Goal: Information Seeking & Learning: Learn about a topic

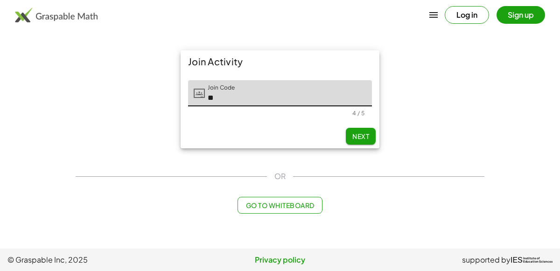
type input "*"
click at [361, 139] on span "Next" at bounding box center [360, 136] width 17 height 8
type input "*****"
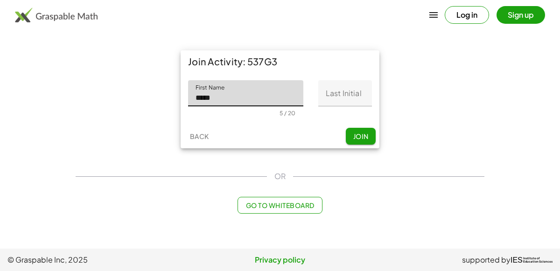
type input "*****"
click at [358, 97] on input "Last Initial" at bounding box center [345, 93] width 54 height 26
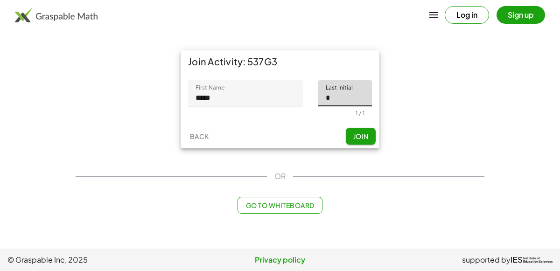
type input "*"
click at [367, 132] on button "Join" at bounding box center [361, 136] width 30 height 17
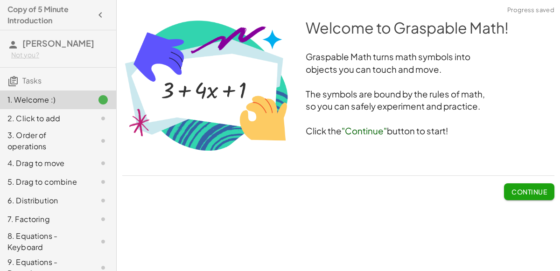
click at [524, 189] on span "Continue" at bounding box center [528, 191] width 35 height 8
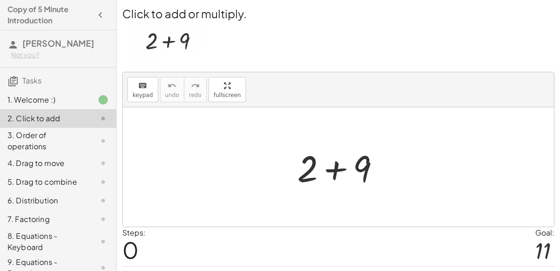
scroll to position [24, 0]
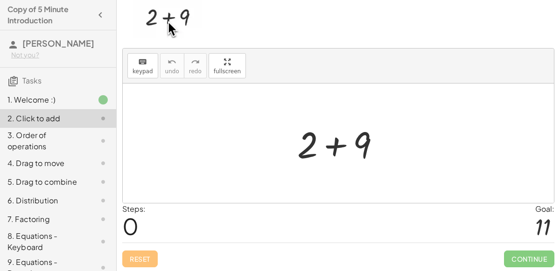
click at [386, 139] on div at bounding box center [341, 143] width 99 height 48
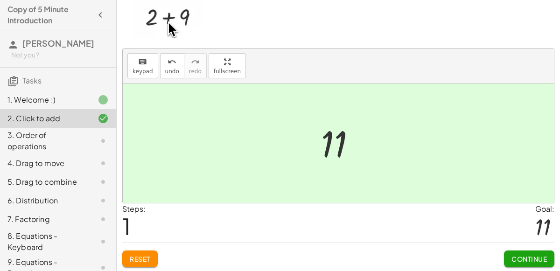
click at [542, 262] on button "Continue" at bounding box center [529, 258] width 50 height 17
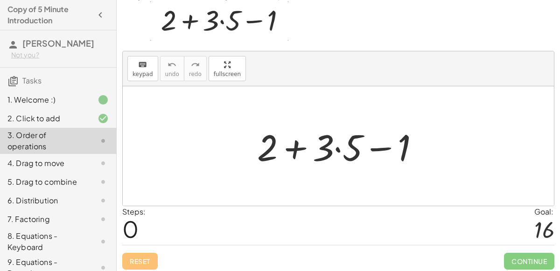
scroll to position [33, 0]
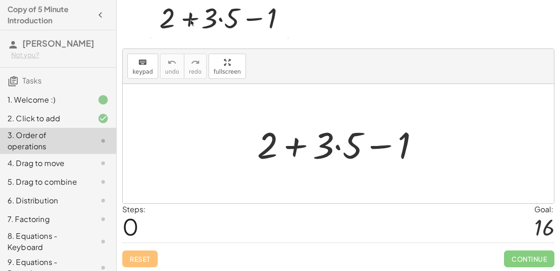
click at [291, 141] on div at bounding box center [341, 144] width 179 height 48
click at [334, 148] on div at bounding box center [341, 144] width 179 height 48
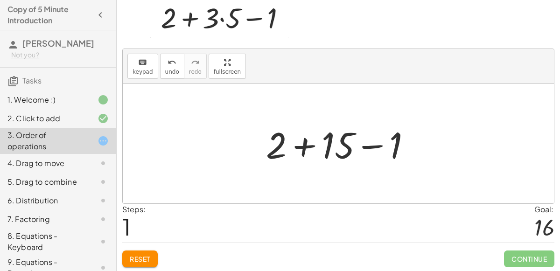
click at [283, 138] on div at bounding box center [342, 144] width 162 height 48
click at [310, 144] on div at bounding box center [342, 144] width 162 height 48
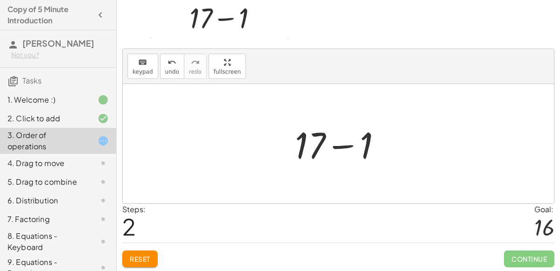
click at [317, 148] on div at bounding box center [342, 144] width 104 height 48
click at [308, 147] on div at bounding box center [342, 144] width 104 height 48
click at [339, 148] on div at bounding box center [342, 144] width 104 height 48
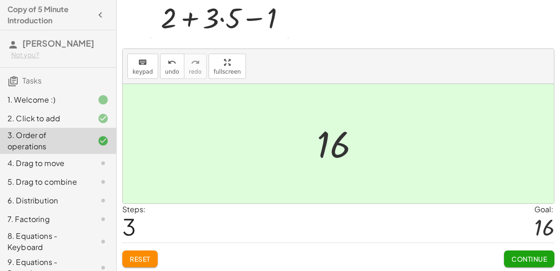
click at [520, 255] on span "Continue" at bounding box center [528, 259] width 35 height 8
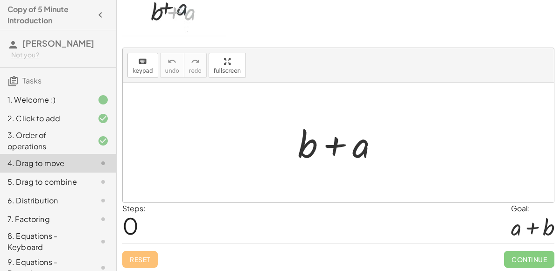
drag, startPoint x: 432, startPoint y: 141, endPoint x: 368, endPoint y: 123, distance: 66.3
click at [368, 123] on div "+ b + a" at bounding box center [338, 142] width 431 height 119
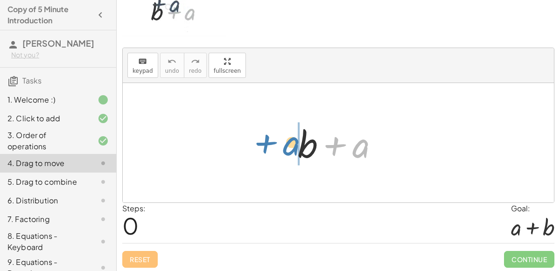
drag, startPoint x: 354, startPoint y: 150, endPoint x: 282, endPoint y: 148, distance: 72.3
click at [282, 148] on div "+ a + b + a" at bounding box center [338, 142] width 431 height 119
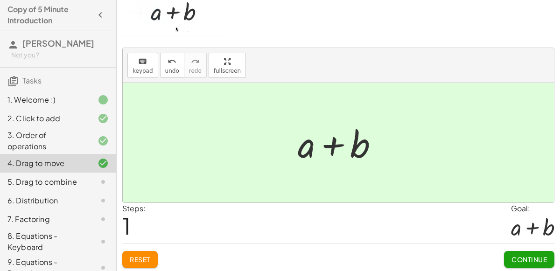
click at [506, 261] on button "Continue" at bounding box center [529, 259] width 50 height 17
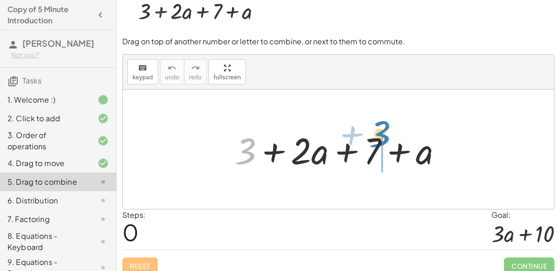
drag, startPoint x: 247, startPoint y: 145, endPoint x: 380, endPoint y: 129, distance: 133.9
click at [380, 129] on div at bounding box center [342, 149] width 224 height 48
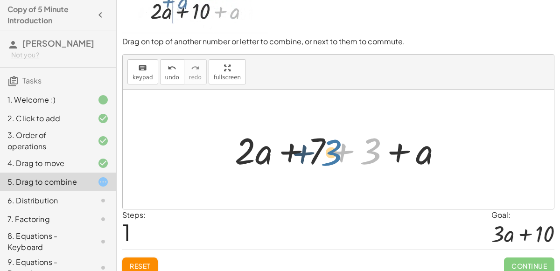
drag, startPoint x: 371, startPoint y: 147, endPoint x: 332, endPoint y: 149, distance: 39.2
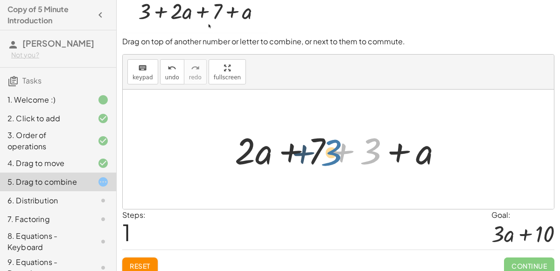
click at [332, 149] on div at bounding box center [342, 149] width 224 height 48
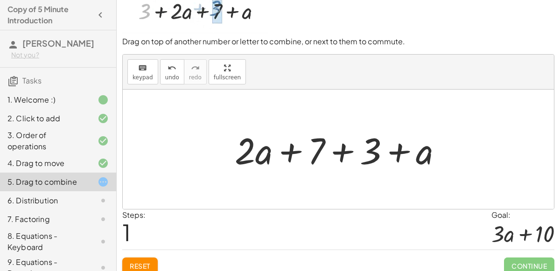
click at [368, 153] on div at bounding box center [342, 149] width 224 height 48
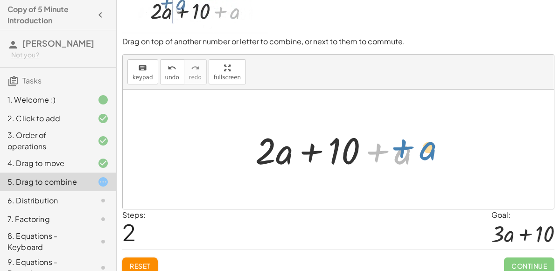
drag, startPoint x: 368, startPoint y: 153, endPoint x: 388, endPoint y: 155, distance: 20.1
click at [388, 155] on div at bounding box center [341, 149] width 182 height 48
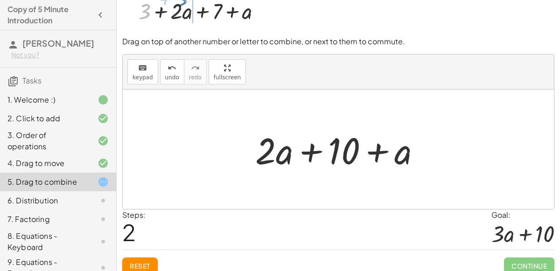
click at [311, 150] on div at bounding box center [341, 149] width 182 height 48
click at [376, 153] on div at bounding box center [341, 149] width 182 height 48
click at [345, 157] on div at bounding box center [341, 149] width 182 height 48
click at [402, 158] on div at bounding box center [341, 149] width 182 height 48
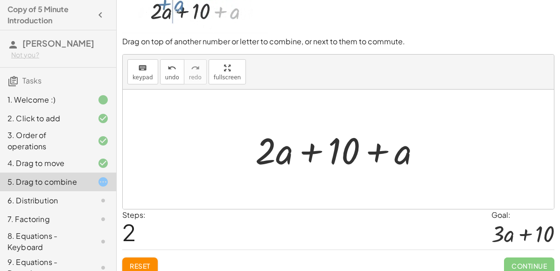
click at [264, 151] on div at bounding box center [341, 149] width 182 height 48
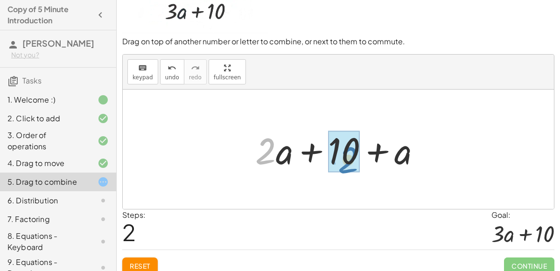
drag, startPoint x: 272, startPoint y: 153, endPoint x: 354, endPoint y: 161, distance: 83.0
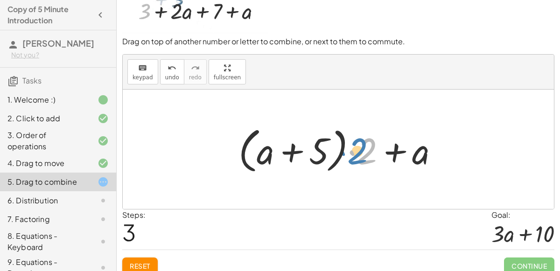
drag, startPoint x: 365, startPoint y: 141, endPoint x: 358, endPoint y: 144, distance: 7.7
click at [358, 144] on div at bounding box center [342, 150] width 216 height 54
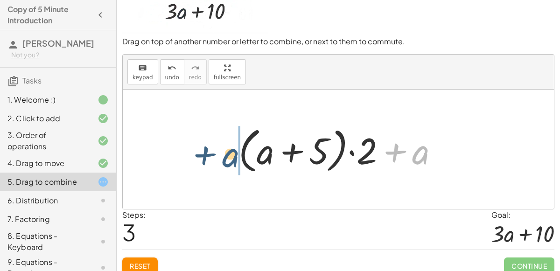
drag, startPoint x: 413, startPoint y: 155, endPoint x: 215, endPoint y: 158, distance: 198.7
click at [215, 158] on div "+ 3 + · 2 · a + 7 + a + · 2 · a + 7 + 3 + a + · 2 · a + 10 + a + · 2 · a + · 2 …" at bounding box center [338, 149] width 431 height 119
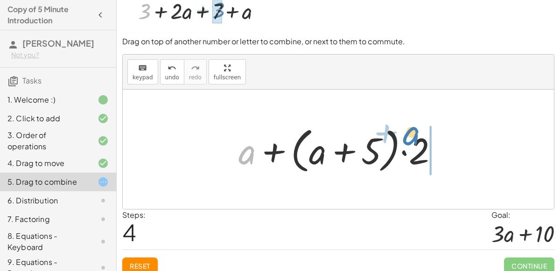
drag, startPoint x: 250, startPoint y: 159, endPoint x: 423, endPoint y: 139, distance: 174.6
click at [423, 139] on div at bounding box center [342, 150] width 216 height 54
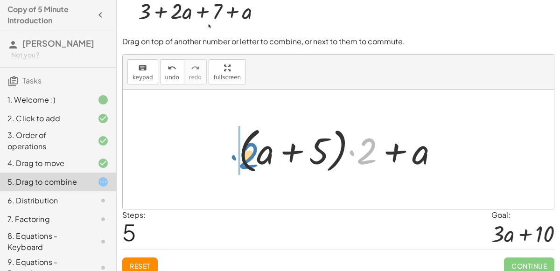
drag, startPoint x: 368, startPoint y: 147, endPoint x: 249, endPoint y: 151, distance: 119.0
click at [249, 151] on div at bounding box center [342, 150] width 216 height 54
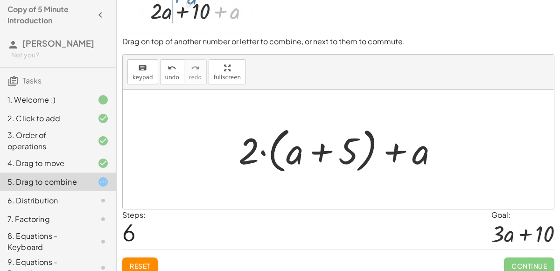
click at [319, 152] on div at bounding box center [342, 150] width 216 height 54
click at [392, 153] on div at bounding box center [342, 150] width 216 height 54
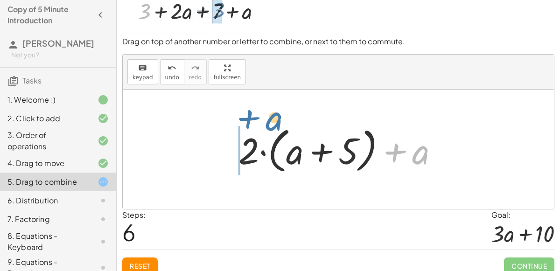
drag, startPoint x: 425, startPoint y: 155, endPoint x: 277, endPoint y: 125, distance: 150.6
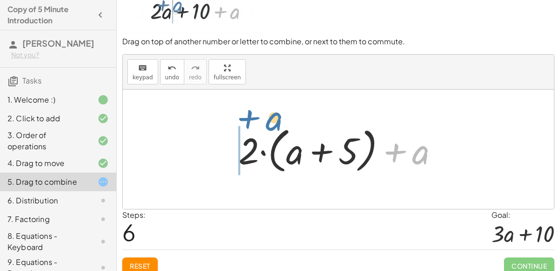
click at [277, 125] on div at bounding box center [342, 150] width 216 height 54
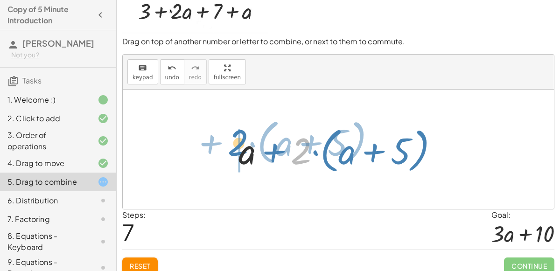
drag, startPoint x: 300, startPoint y: 153, endPoint x: 227, endPoint y: 145, distance: 73.1
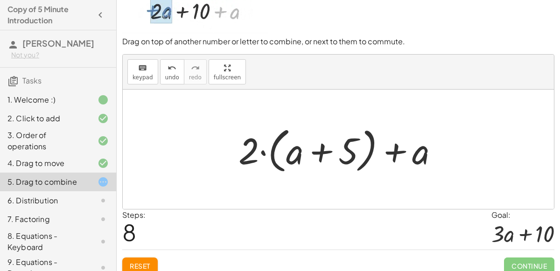
click at [333, 155] on div at bounding box center [342, 150] width 216 height 54
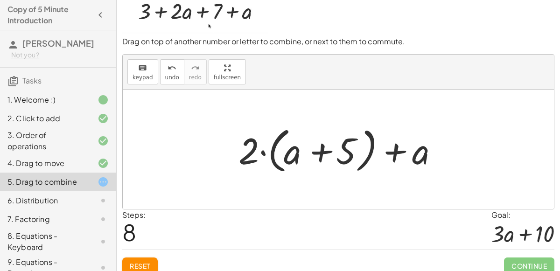
click at [329, 154] on div at bounding box center [342, 150] width 216 height 54
click at [251, 158] on div at bounding box center [342, 150] width 216 height 54
click at [260, 158] on div at bounding box center [342, 150] width 216 height 54
click at [417, 153] on div at bounding box center [342, 150] width 216 height 54
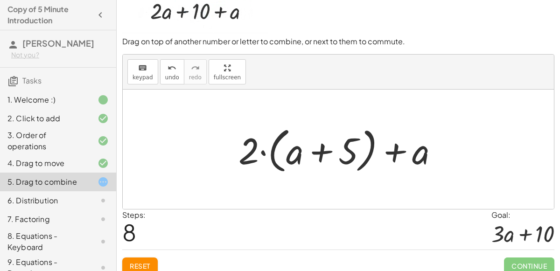
click at [417, 153] on div at bounding box center [342, 150] width 216 height 54
click at [391, 147] on div at bounding box center [342, 150] width 216 height 54
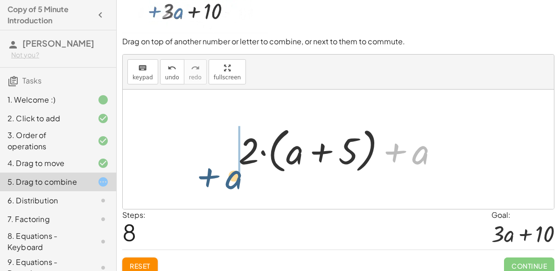
drag, startPoint x: 421, startPoint y: 154, endPoint x: 234, endPoint y: 178, distance: 188.6
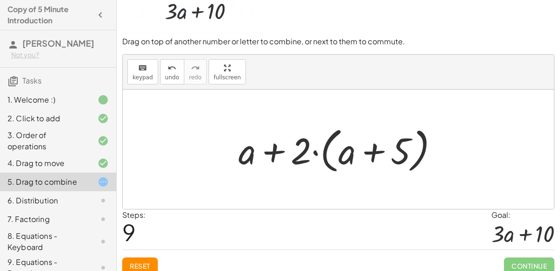
click at [369, 146] on div at bounding box center [342, 150] width 216 height 54
click at [280, 155] on div at bounding box center [342, 150] width 216 height 54
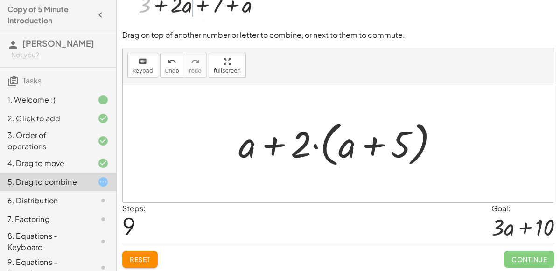
scroll to position [38, 0]
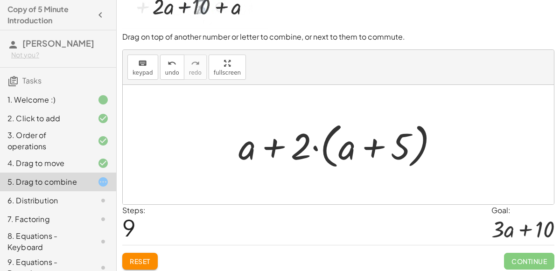
click at [372, 153] on div at bounding box center [342, 145] width 216 height 54
click at [267, 139] on div at bounding box center [342, 145] width 216 height 54
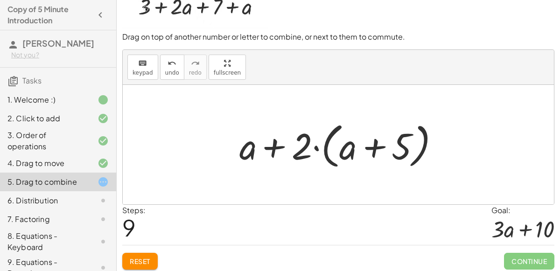
click at [267, 139] on div at bounding box center [342, 145] width 216 height 54
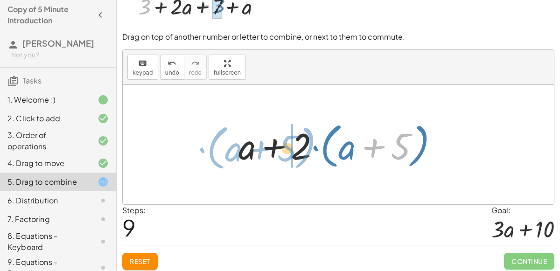
drag, startPoint x: 378, startPoint y: 146, endPoint x: 265, endPoint y: 147, distance: 113.3
click at [265, 147] on div at bounding box center [342, 145] width 216 height 54
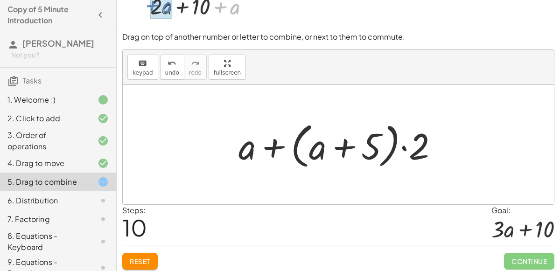
click at [330, 142] on div at bounding box center [342, 145] width 216 height 54
click at [275, 145] on div at bounding box center [342, 145] width 216 height 54
click at [0, 0] on div "You can combine terms by dragging, too. Drag on top of another number or letter…" at bounding box center [0, 0] width 0 height 0
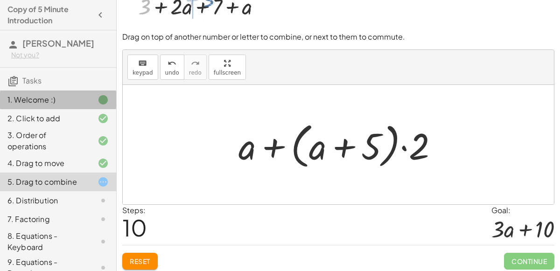
click at [0, 128] on div "1. Welcome :)" at bounding box center [58, 141] width 116 height 26
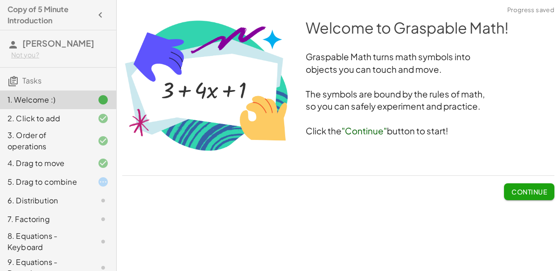
click at [31, 191] on div "4. Drag to move" at bounding box center [58, 200] width 116 height 19
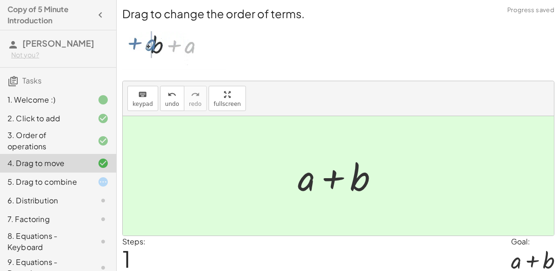
click at [23, 181] on div "5. Drag to combine" at bounding box center [44, 181] width 75 height 11
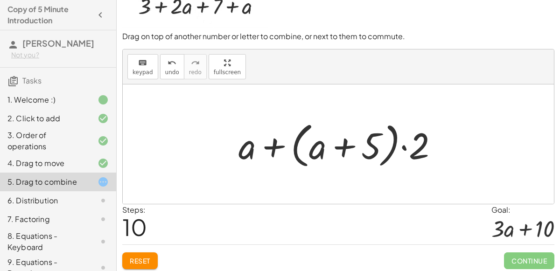
scroll to position [37, 0]
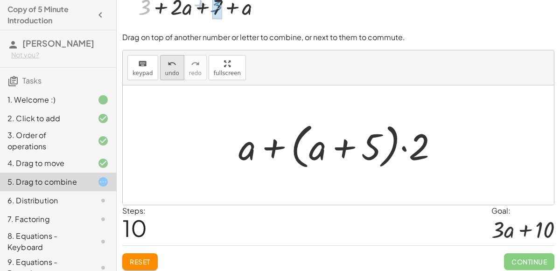
click at [168, 71] on span "undo" at bounding box center [172, 73] width 14 height 7
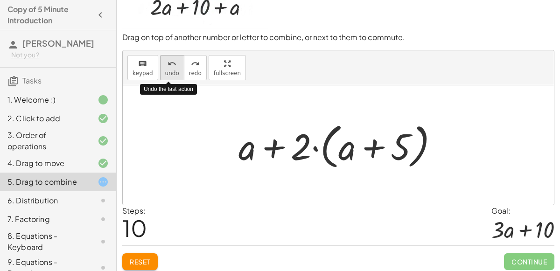
click at [168, 71] on span "undo" at bounding box center [172, 73] width 14 height 7
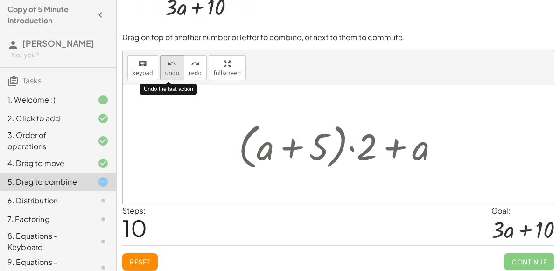
click at [168, 71] on span "undo" at bounding box center [172, 73] width 14 height 7
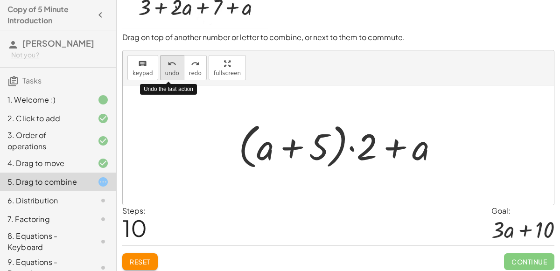
click at [168, 71] on span "undo" at bounding box center [172, 73] width 14 height 7
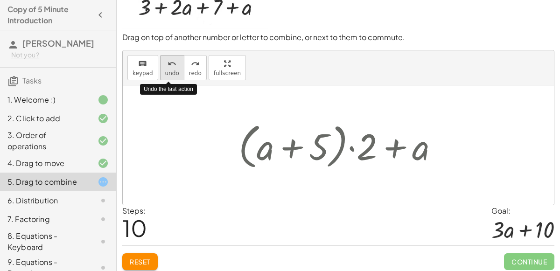
click at [168, 71] on span "undo" at bounding box center [172, 73] width 14 height 7
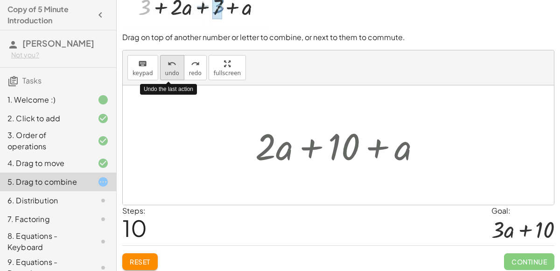
click at [168, 71] on span "undo" at bounding box center [172, 73] width 14 height 7
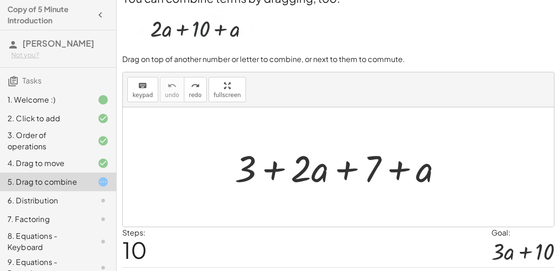
scroll to position [21, 0]
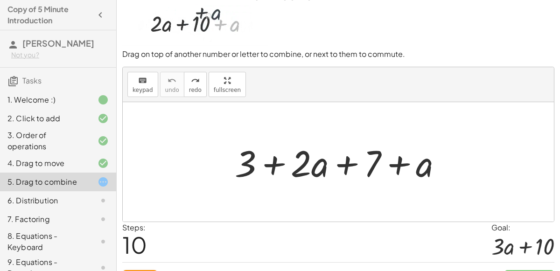
click at [269, 166] on div at bounding box center [342, 162] width 224 height 48
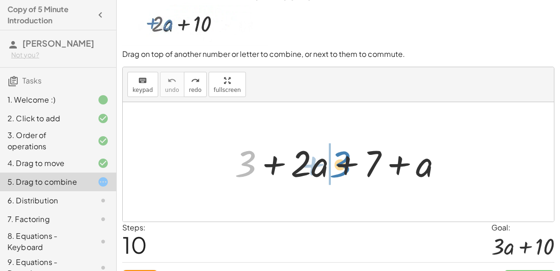
drag, startPoint x: 248, startPoint y: 164, endPoint x: 341, endPoint y: 167, distance: 93.3
click at [341, 167] on div at bounding box center [342, 162] width 224 height 48
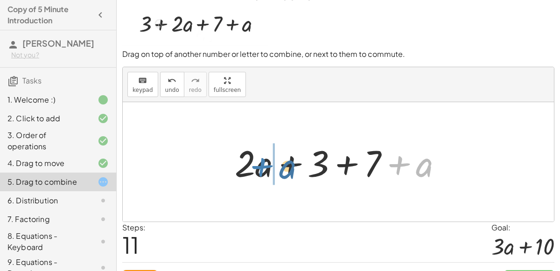
drag, startPoint x: 398, startPoint y: 164, endPoint x: 254, endPoint y: 164, distance: 144.6
click at [254, 164] on div at bounding box center [342, 162] width 224 height 48
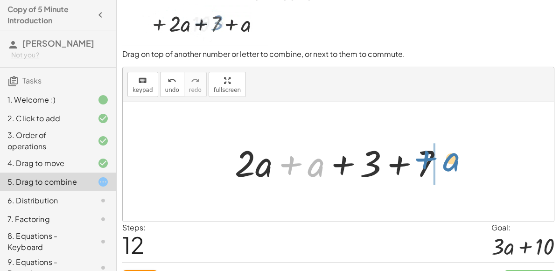
drag, startPoint x: 298, startPoint y: 163, endPoint x: 437, endPoint y: 158, distance: 139.5
click at [437, 158] on div at bounding box center [342, 162] width 224 height 48
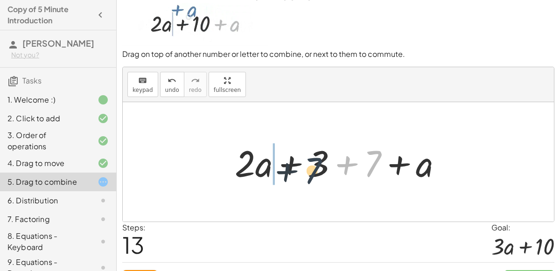
drag, startPoint x: 374, startPoint y: 156, endPoint x: 298, endPoint y: 160, distance: 75.6
click at [298, 160] on div at bounding box center [342, 162] width 224 height 48
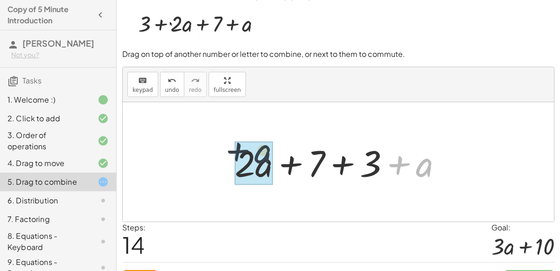
drag, startPoint x: 424, startPoint y: 166, endPoint x: 220, endPoint y: 147, distance: 205.1
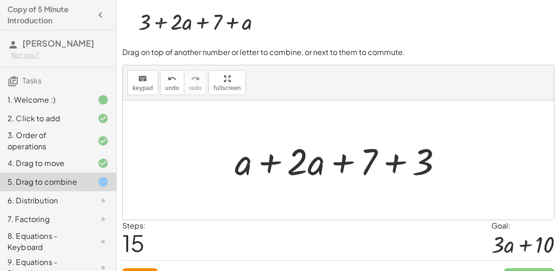
scroll to position [24, 0]
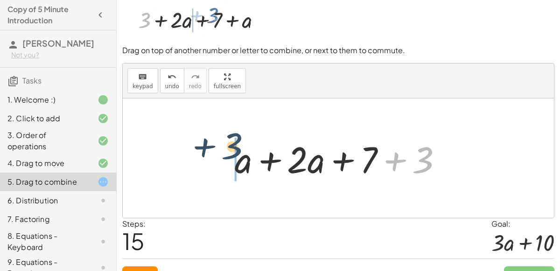
drag, startPoint x: 425, startPoint y: 160, endPoint x: 217, endPoint y: 146, distance: 208.5
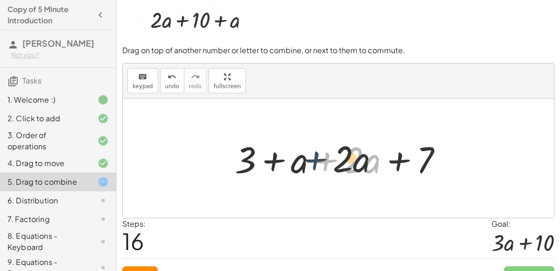
drag, startPoint x: 309, startPoint y: 160, endPoint x: 300, endPoint y: 159, distance: 8.9
click at [300, 159] on div at bounding box center [342, 158] width 224 height 48
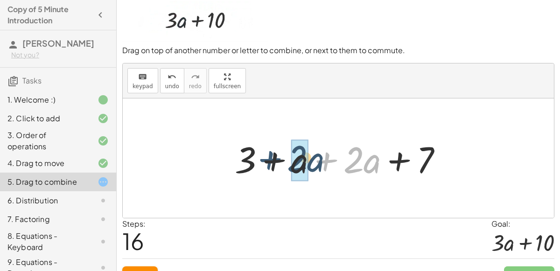
drag, startPoint x: 326, startPoint y: 160, endPoint x: 266, endPoint y: 158, distance: 59.7
click at [266, 158] on div at bounding box center [342, 158] width 224 height 48
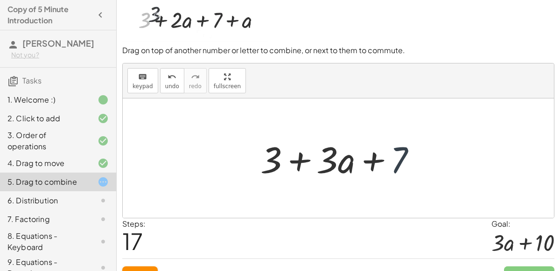
click at [394, 161] on div at bounding box center [342, 158] width 173 height 48
click at [379, 158] on div at bounding box center [342, 158] width 173 height 48
click at [295, 157] on div at bounding box center [342, 158] width 173 height 48
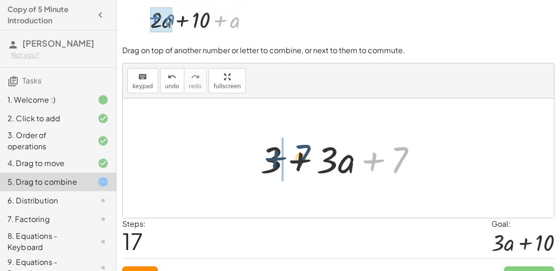
drag, startPoint x: 399, startPoint y: 160, endPoint x: 294, endPoint y: 159, distance: 105.4
click at [294, 159] on div at bounding box center [342, 158] width 173 height 48
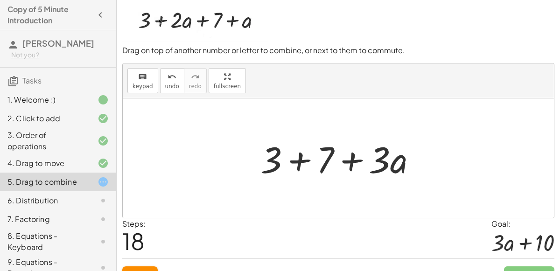
click at [347, 161] on div at bounding box center [342, 158] width 173 height 48
click at [304, 157] on div at bounding box center [342, 158] width 173 height 48
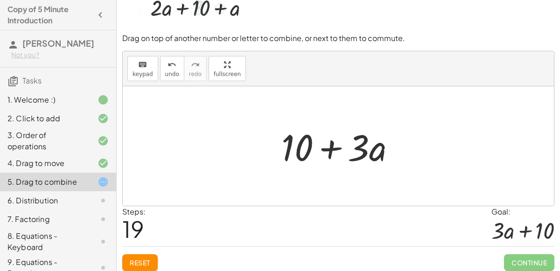
scroll to position [34, 0]
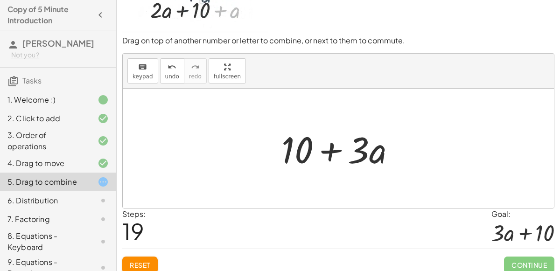
click at [327, 147] on div at bounding box center [342, 149] width 131 height 48
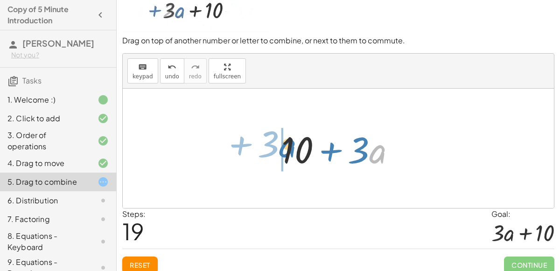
drag, startPoint x: 377, startPoint y: 153, endPoint x: 286, endPoint y: 146, distance: 90.7
click at [286, 146] on div at bounding box center [342, 149] width 131 height 48
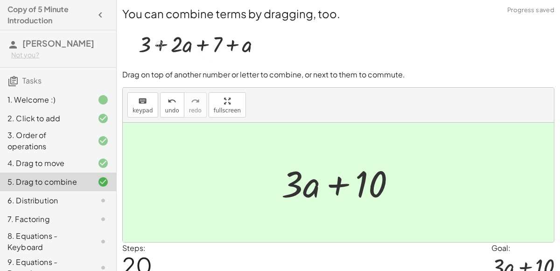
scroll to position [40, 0]
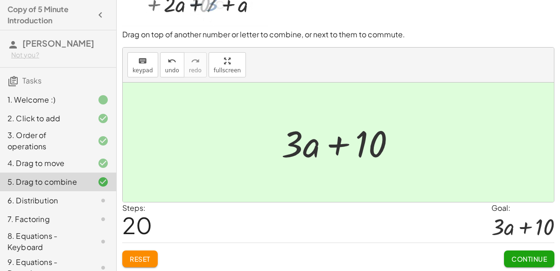
click at [549, 250] on button "Continue" at bounding box center [529, 258] width 50 height 17
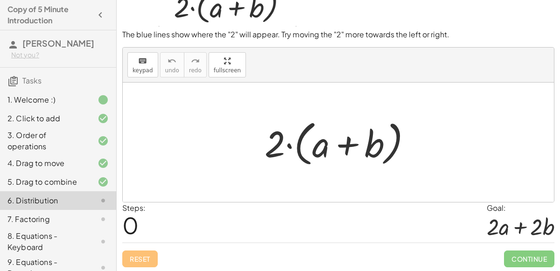
click at [346, 139] on div at bounding box center [342, 143] width 164 height 54
drag, startPoint x: 378, startPoint y: 143, endPoint x: 278, endPoint y: 143, distance: 99.8
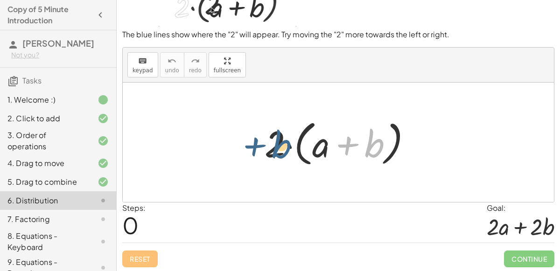
click at [278, 143] on div at bounding box center [342, 143] width 164 height 54
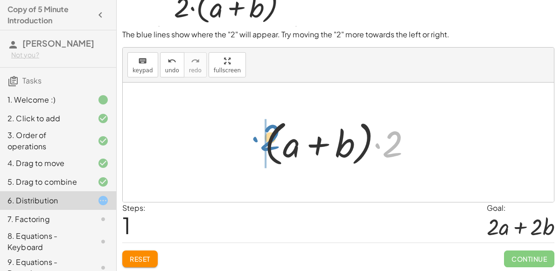
drag, startPoint x: 390, startPoint y: 137, endPoint x: 269, endPoint y: 130, distance: 121.5
click at [269, 130] on div at bounding box center [342, 143] width 164 height 54
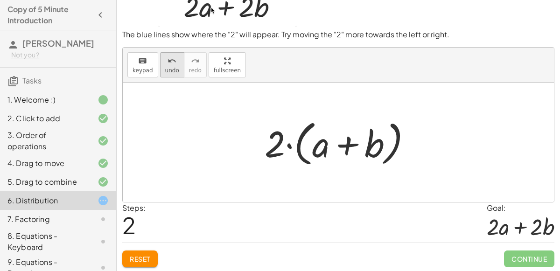
click at [169, 62] on icon "undo" at bounding box center [171, 60] width 9 height 11
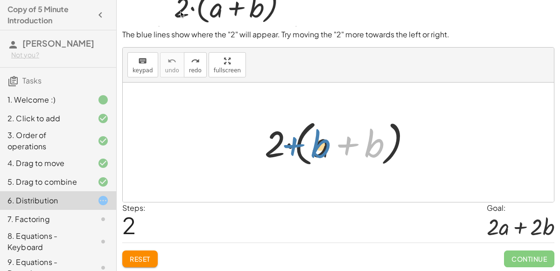
drag, startPoint x: 365, startPoint y: 138, endPoint x: 313, endPoint y: 139, distance: 51.8
click at [313, 139] on div at bounding box center [342, 143] width 164 height 54
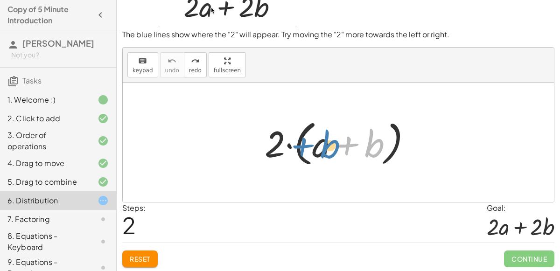
drag, startPoint x: 369, startPoint y: 141, endPoint x: 323, endPoint y: 142, distance: 45.7
click at [323, 142] on div at bounding box center [342, 143] width 164 height 54
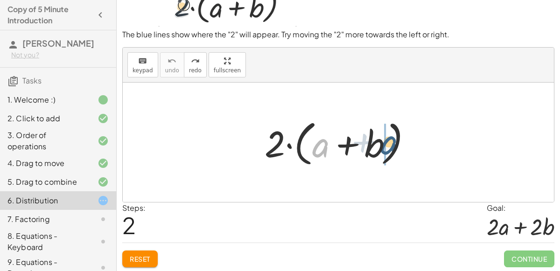
drag, startPoint x: 323, startPoint y: 142, endPoint x: 398, endPoint y: 139, distance: 74.7
click at [398, 139] on div at bounding box center [342, 143] width 164 height 54
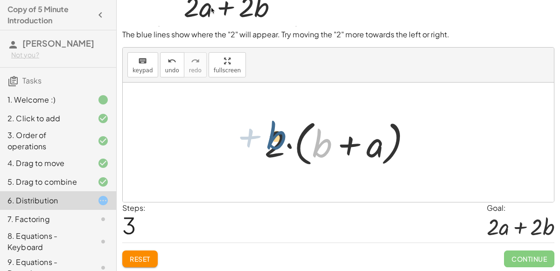
drag, startPoint x: 320, startPoint y: 151, endPoint x: 273, endPoint y: 143, distance: 47.8
click at [273, 143] on div at bounding box center [342, 143] width 164 height 54
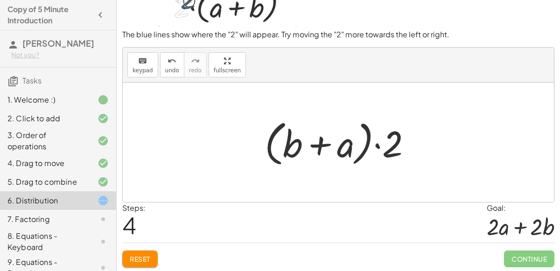
click at [318, 146] on div at bounding box center [342, 143] width 164 height 54
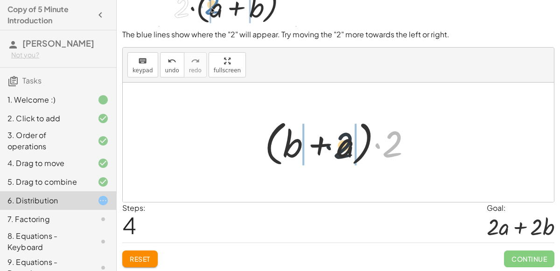
drag, startPoint x: 390, startPoint y: 152, endPoint x: 324, endPoint y: 153, distance: 66.3
click at [324, 153] on div at bounding box center [342, 143] width 164 height 54
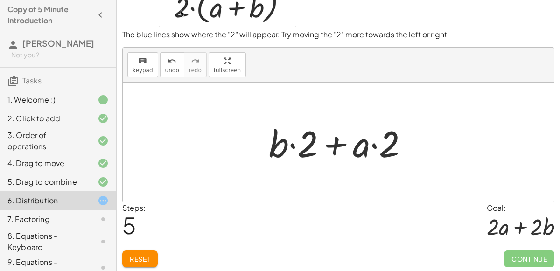
click at [336, 147] on div at bounding box center [342, 142] width 156 height 48
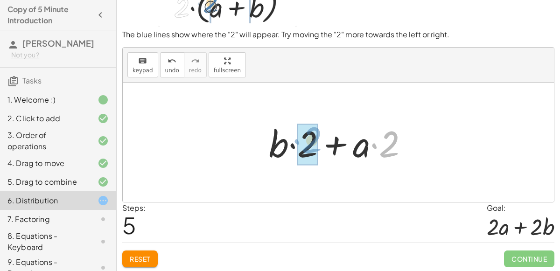
drag, startPoint x: 381, startPoint y: 150, endPoint x: 304, endPoint y: 146, distance: 77.0
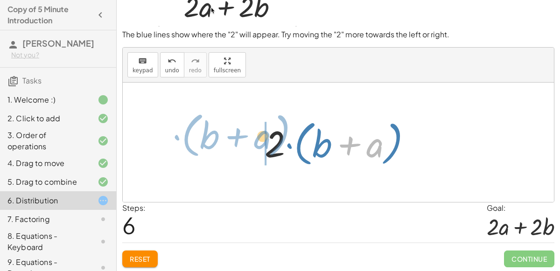
drag, startPoint x: 363, startPoint y: 146, endPoint x: 251, endPoint y: 138, distance: 112.2
click at [251, 138] on div "· 2 · ( + a + b ) · 2 · ( + b + a ) · ( + b + a ) · 2 + · b · 2 + · a · 2 + a ·…" at bounding box center [337, 142] width 175 height 58
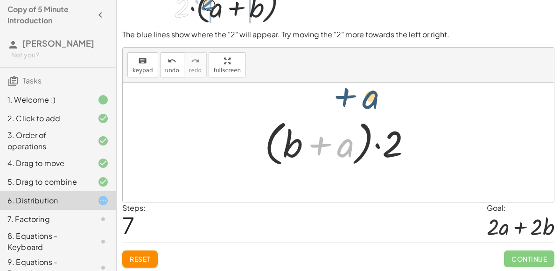
drag, startPoint x: 320, startPoint y: 150, endPoint x: 347, endPoint y: 102, distance: 54.9
click at [347, 102] on div "· 2 · ( + a + b ) · 2 · ( + b + a ) · ( + b + a ) · 2 + · b · 2 + · a · 2 · 2 ·…" at bounding box center [338, 142] width 431 height 119
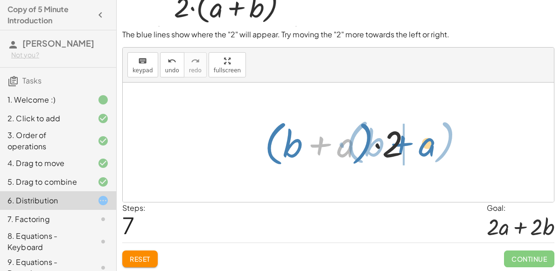
drag, startPoint x: 349, startPoint y: 141, endPoint x: 430, endPoint y: 135, distance: 80.9
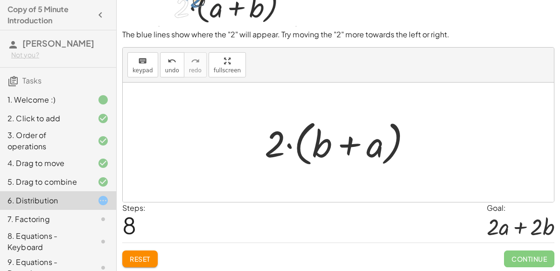
click at [358, 143] on div at bounding box center [342, 143] width 164 height 54
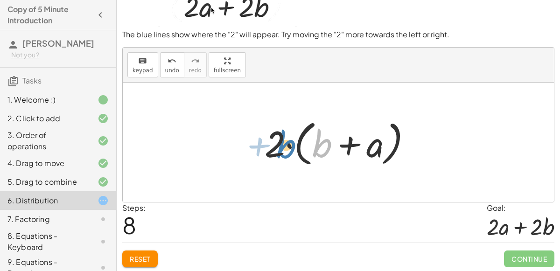
drag, startPoint x: 321, startPoint y: 139, endPoint x: 284, endPoint y: 140, distance: 36.9
click at [284, 140] on div at bounding box center [342, 143] width 164 height 54
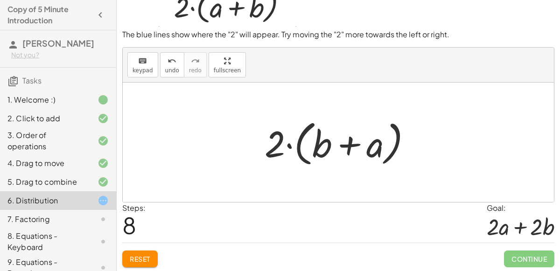
click at [317, 141] on div at bounding box center [342, 143] width 164 height 54
click at [339, 148] on div at bounding box center [342, 143] width 164 height 54
click at [167, 62] on icon "undo" at bounding box center [171, 60] width 9 height 11
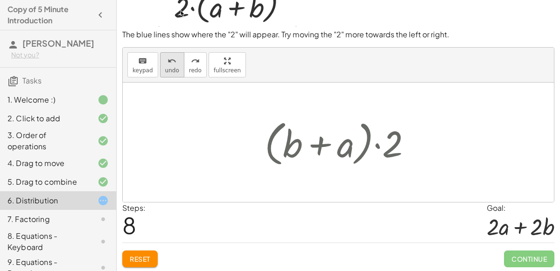
click at [167, 62] on icon "undo" at bounding box center [171, 60] width 9 height 11
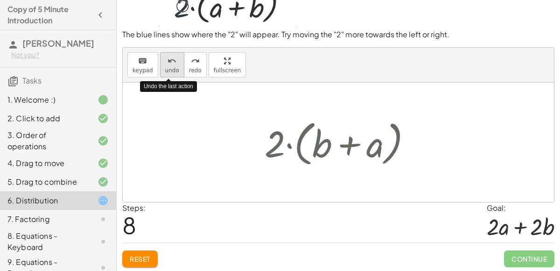
click at [167, 62] on icon "undo" at bounding box center [171, 60] width 9 height 11
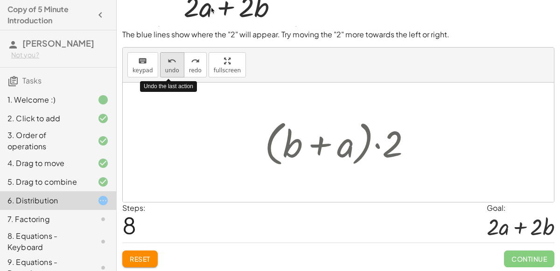
click at [167, 62] on icon "undo" at bounding box center [171, 60] width 9 height 11
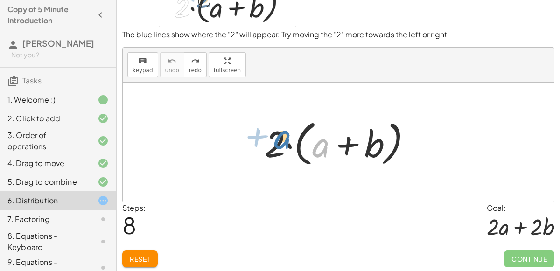
drag, startPoint x: 323, startPoint y: 142, endPoint x: 285, endPoint y: 132, distance: 39.6
click at [285, 132] on div at bounding box center [342, 143] width 164 height 54
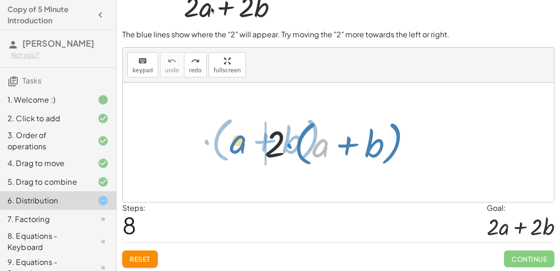
drag, startPoint x: 319, startPoint y: 147, endPoint x: 237, endPoint y: 142, distance: 82.2
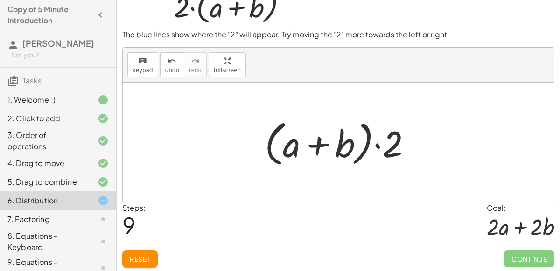
click at [311, 142] on div at bounding box center [342, 143] width 164 height 54
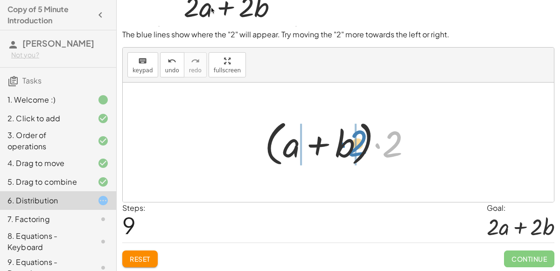
drag, startPoint x: 396, startPoint y: 142, endPoint x: 360, endPoint y: 141, distance: 36.9
click at [360, 141] on div at bounding box center [342, 143] width 164 height 54
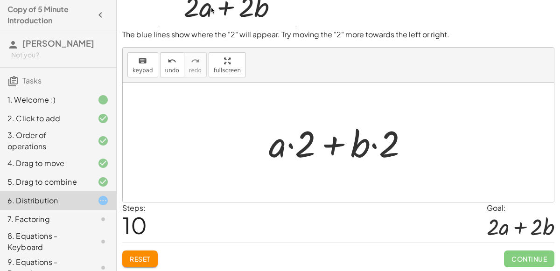
click at [336, 145] on div at bounding box center [342, 142] width 156 height 48
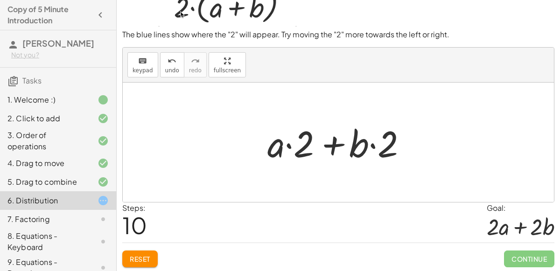
click at [336, 145] on div at bounding box center [342, 142] width 156 height 48
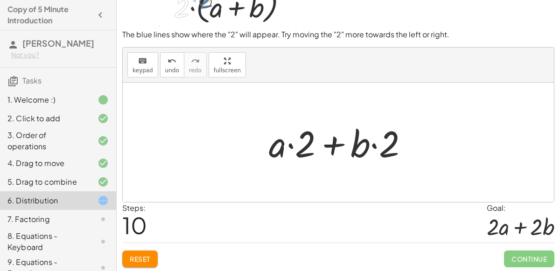
click at [336, 145] on div at bounding box center [342, 142] width 156 height 48
click at [387, 146] on div at bounding box center [342, 142] width 156 height 48
click at [409, 143] on div at bounding box center [342, 142] width 156 height 48
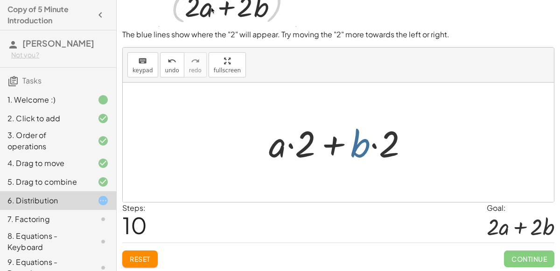
click at [368, 141] on div at bounding box center [342, 142] width 156 height 48
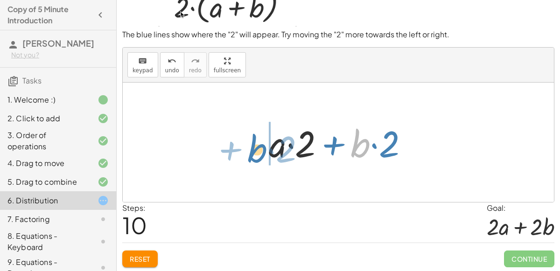
drag, startPoint x: 367, startPoint y: 142, endPoint x: 265, endPoint y: 146, distance: 101.7
click at [265, 146] on div at bounding box center [342, 142] width 156 height 48
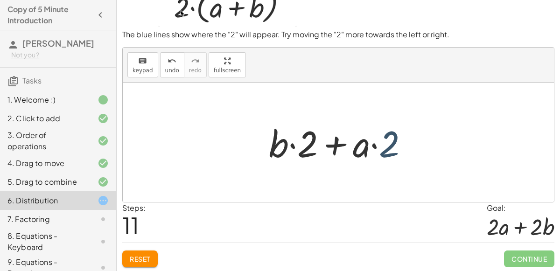
click at [387, 150] on div at bounding box center [342, 142] width 156 height 48
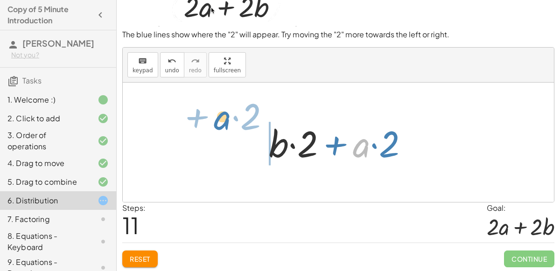
drag, startPoint x: 359, startPoint y: 145, endPoint x: 222, endPoint y: 120, distance: 139.9
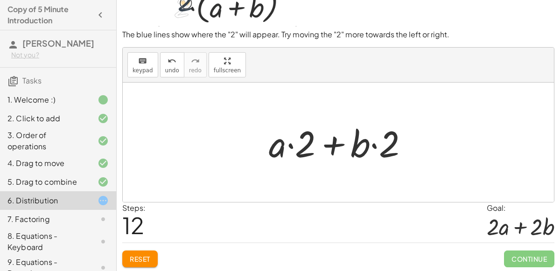
click at [339, 149] on div at bounding box center [342, 142] width 156 height 48
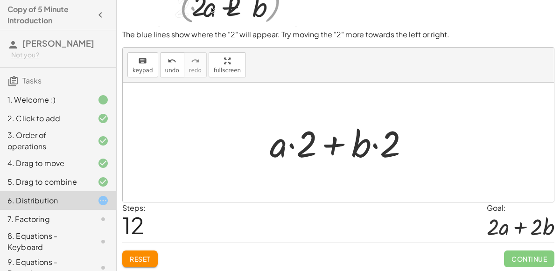
click at [338, 145] on div at bounding box center [342, 142] width 156 height 48
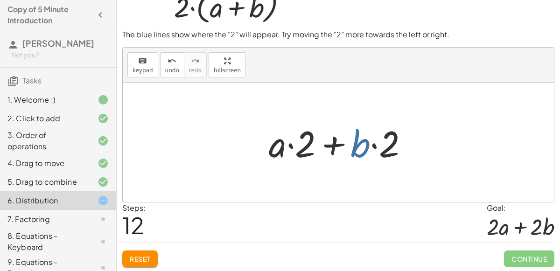
click at [362, 147] on div at bounding box center [342, 142] width 156 height 48
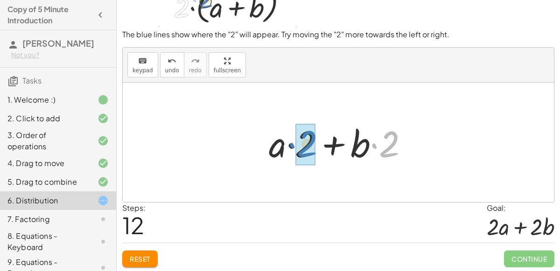
drag, startPoint x: 385, startPoint y: 148, endPoint x: 302, endPoint y: 147, distance: 83.0
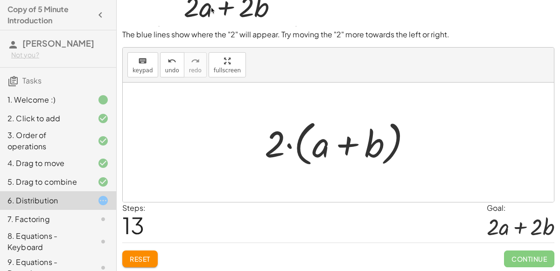
click at [335, 143] on div at bounding box center [342, 143] width 164 height 54
click at [282, 146] on div at bounding box center [342, 143] width 164 height 54
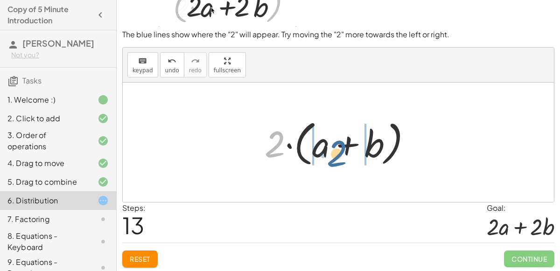
drag, startPoint x: 278, startPoint y: 148, endPoint x: 340, endPoint y: 157, distance: 62.2
click at [340, 157] on div at bounding box center [342, 143] width 164 height 54
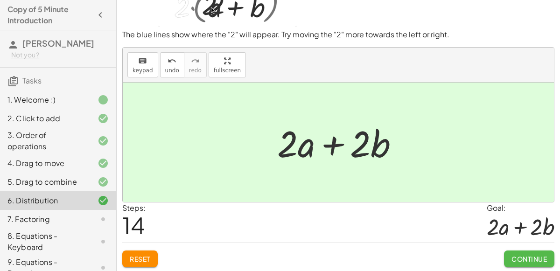
click at [526, 251] on button "Continue" at bounding box center [529, 258] width 50 height 17
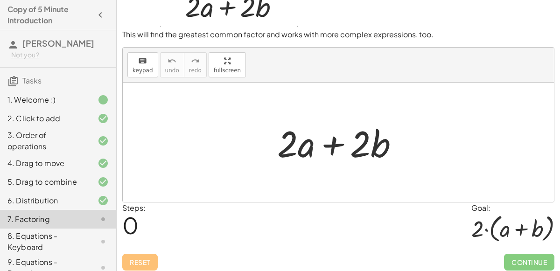
click at [328, 140] on div at bounding box center [341, 142] width 139 height 48
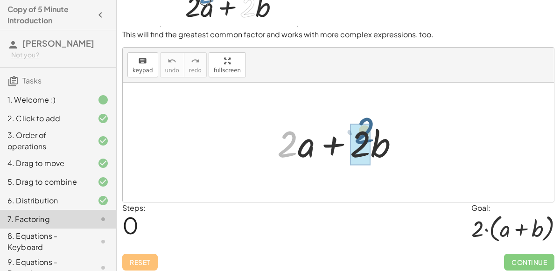
drag, startPoint x: 287, startPoint y: 150, endPoint x: 364, endPoint y: 138, distance: 77.5
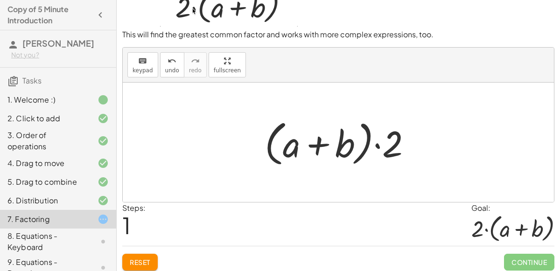
click at [317, 139] on div at bounding box center [342, 143] width 164 height 54
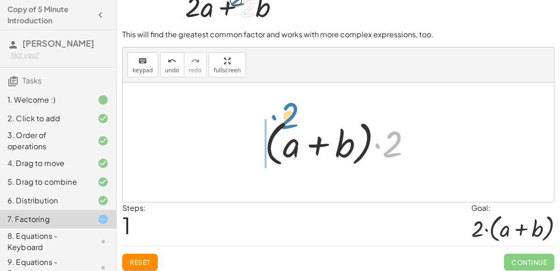
drag, startPoint x: 391, startPoint y: 144, endPoint x: 287, endPoint y: 115, distance: 107.8
click at [287, 116] on div at bounding box center [342, 143] width 164 height 54
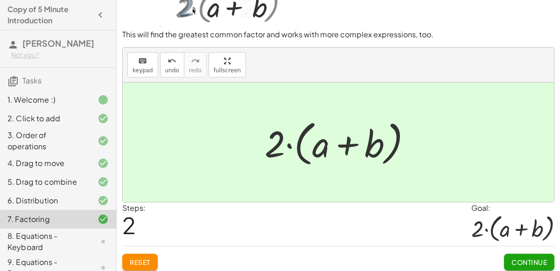
click at [508, 256] on button "Continue" at bounding box center [529, 262] width 50 height 17
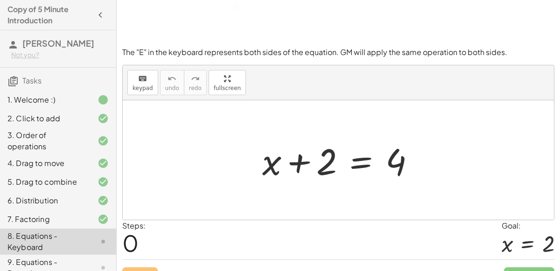
scroll to position [81, 0]
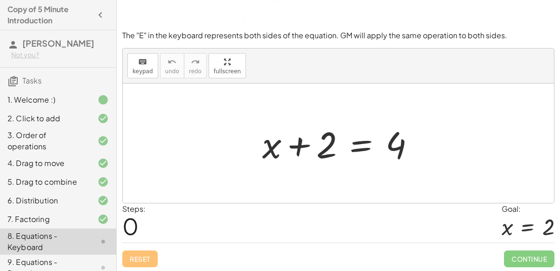
click at [302, 137] on div at bounding box center [341, 143] width 169 height 48
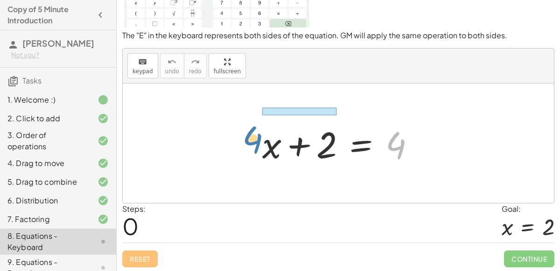
drag, startPoint x: 392, startPoint y: 140, endPoint x: 250, endPoint y: 136, distance: 141.8
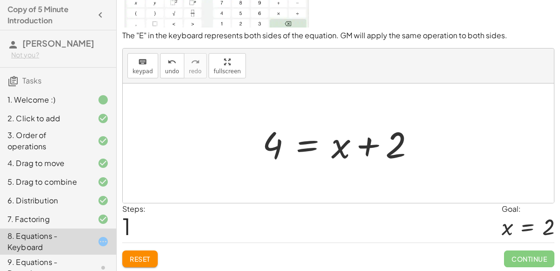
click at [370, 146] on div at bounding box center [341, 143] width 169 height 48
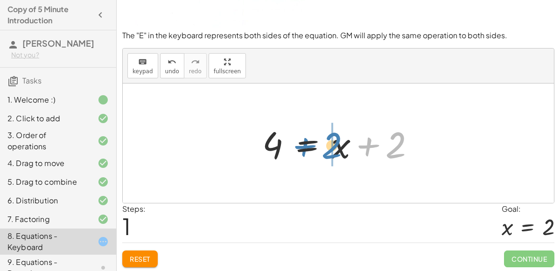
drag, startPoint x: 402, startPoint y: 149, endPoint x: 333, endPoint y: 149, distance: 69.0
click at [333, 149] on div at bounding box center [341, 143] width 169 height 48
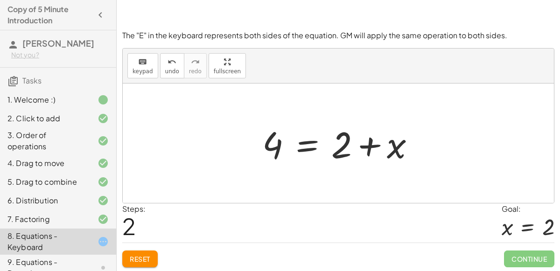
click at [363, 149] on div at bounding box center [341, 143] width 169 height 48
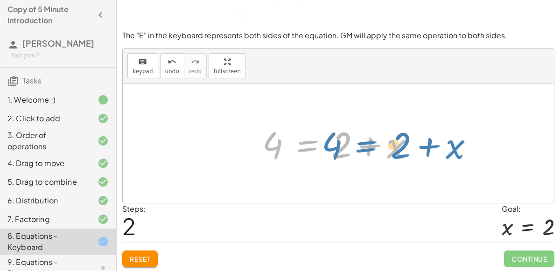
drag, startPoint x: 298, startPoint y: 142, endPoint x: 356, endPoint y: 143, distance: 57.4
click at [356, 143] on div at bounding box center [341, 143] width 169 height 48
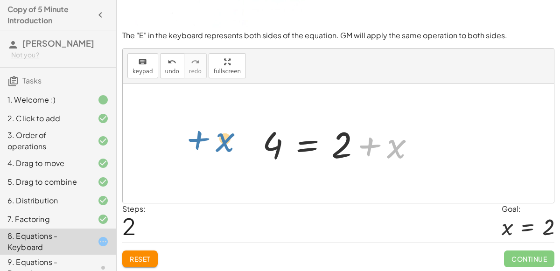
drag, startPoint x: 373, startPoint y: 145, endPoint x: 203, endPoint y: 134, distance: 170.1
click at [203, 134] on div "+ x + 2 = 4 4 = + x + 2 + x + x + 2 = 4" at bounding box center [338, 142] width 431 height 119
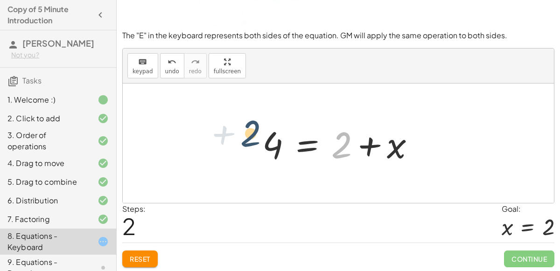
drag, startPoint x: 337, startPoint y: 147, endPoint x: 235, endPoint y: 139, distance: 102.0
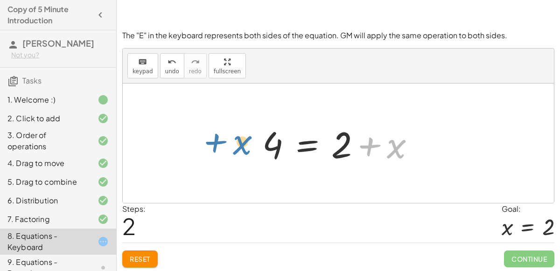
drag, startPoint x: 396, startPoint y: 149, endPoint x: 242, endPoint y: 146, distance: 153.9
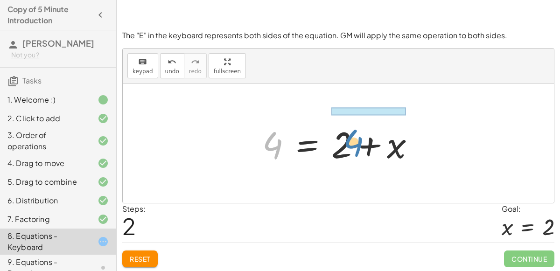
drag, startPoint x: 271, startPoint y: 144, endPoint x: 352, endPoint y: 141, distance: 80.3
click at [352, 141] on div at bounding box center [341, 143] width 169 height 48
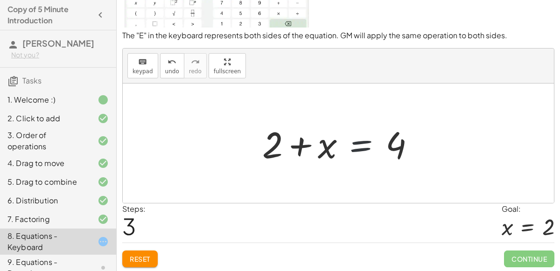
click at [347, 142] on div at bounding box center [341, 143] width 169 height 48
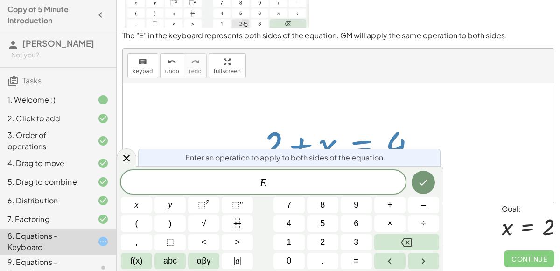
click at [448, 136] on div at bounding box center [338, 142] width 431 height 119
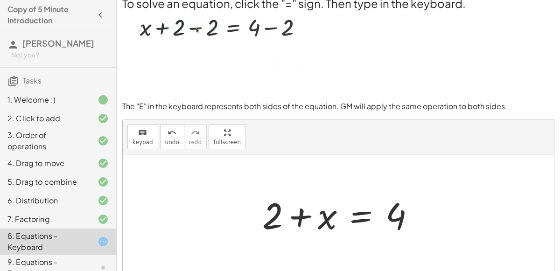
scroll to position [9, 0]
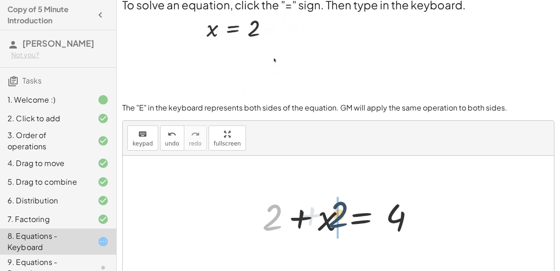
drag, startPoint x: 273, startPoint y: 215, endPoint x: 343, endPoint y: 212, distance: 70.5
click at [343, 212] on div at bounding box center [341, 216] width 169 height 48
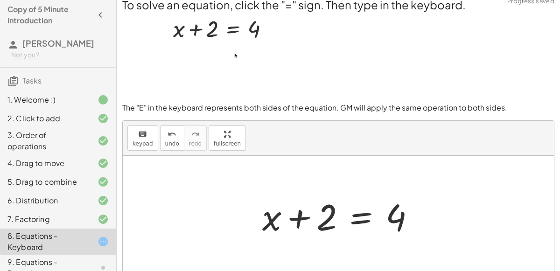
click at [302, 217] on div at bounding box center [341, 216] width 169 height 48
click at [386, 213] on div at bounding box center [341, 216] width 169 height 48
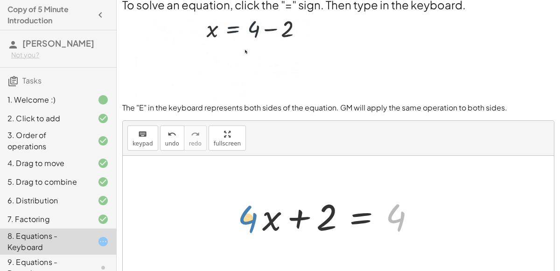
drag, startPoint x: 397, startPoint y: 214, endPoint x: 247, endPoint y: 215, distance: 150.2
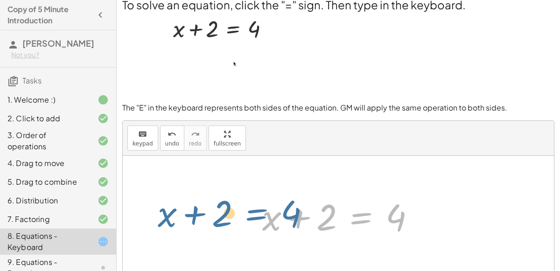
drag, startPoint x: 363, startPoint y: 217, endPoint x: 259, endPoint y: 215, distance: 104.0
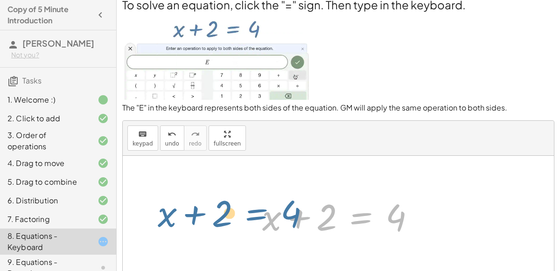
click at [259, 215] on div at bounding box center [341, 216] width 169 height 48
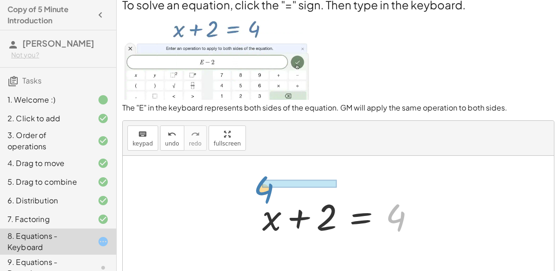
drag, startPoint x: 397, startPoint y: 220, endPoint x: 285, endPoint y: 189, distance: 116.1
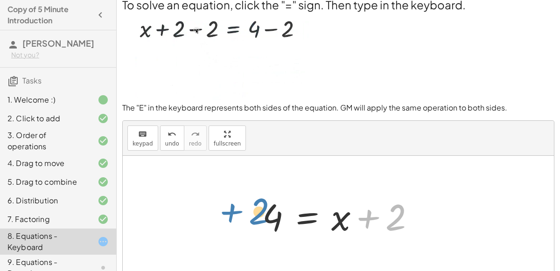
drag, startPoint x: 370, startPoint y: 214, endPoint x: 226, endPoint y: 207, distance: 144.3
click at [226, 207] on div "+ x + 2 = 4 4 = + x + 2 4 = + 2 + x + 2 + x = 4 + x + 2 = 4 + 2 + x + 2 = 4" at bounding box center [338, 215] width 431 height 119
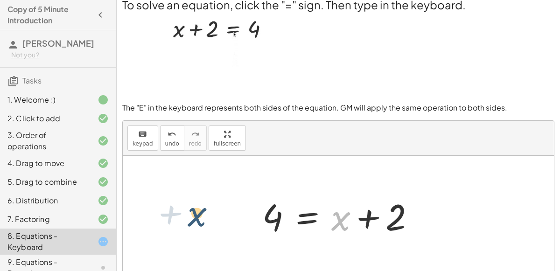
drag, startPoint x: 343, startPoint y: 220, endPoint x: 199, endPoint y: 216, distance: 144.6
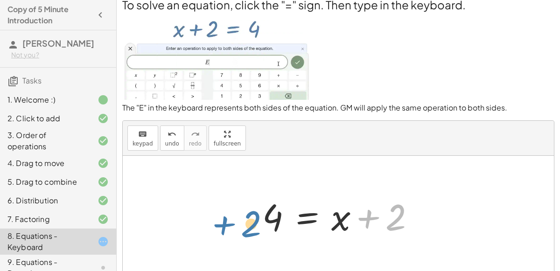
drag, startPoint x: 375, startPoint y: 215, endPoint x: 230, endPoint y: 222, distance: 144.7
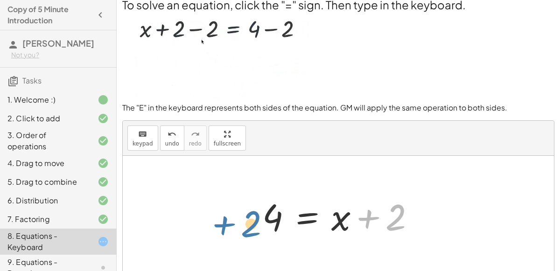
click at [230, 222] on div "+ x + 2 = 4 4 = + x + 2 4 = + 2 + x + 2 + x = 4 + x + 2 = 4 + 2 + x + 2 = 4" at bounding box center [338, 215] width 431 height 119
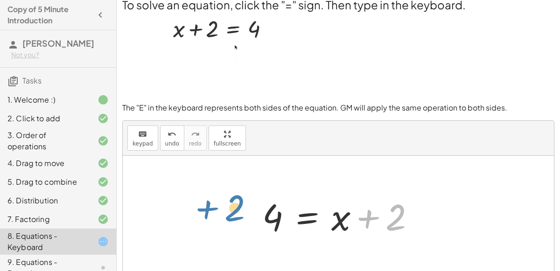
drag, startPoint x: 368, startPoint y: 219, endPoint x: 208, endPoint y: 210, distance: 160.2
click at [208, 210] on div "+ x + 2 = 4 4 = + x + 2 4 = + 2 + x + 2 + x = 4 + x + 2 = 4 + 2 + x + 2 = 4" at bounding box center [338, 215] width 431 height 119
click at [369, 218] on div at bounding box center [341, 216] width 169 height 48
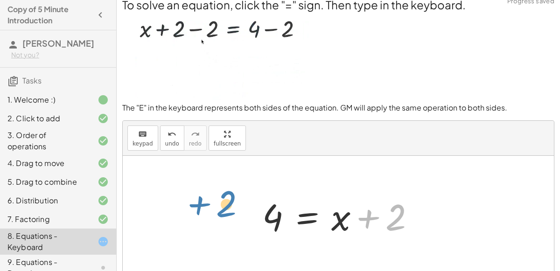
drag, startPoint x: 396, startPoint y: 216, endPoint x: 227, endPoint y: 203, distance: 169.3
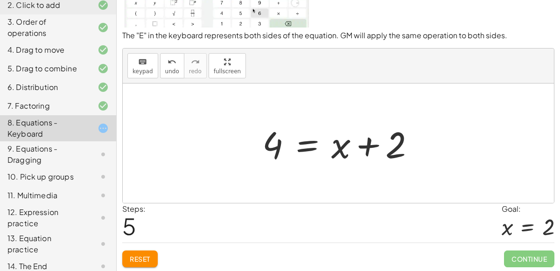
scroll to position [81, 0]
click at [372, 148] on div at bounding box center [341, 143] width 169 height 48
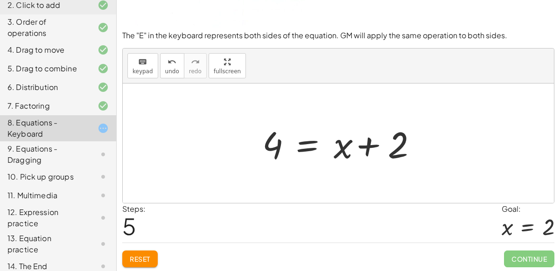
click at [372, 148] on div at bounding box center [341, 143] width 169 height 48
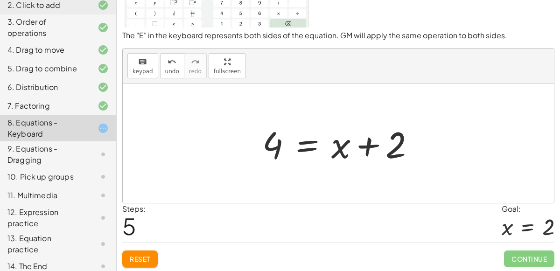
click at [372, 148] on div at bounding box center [341, 143] width 169 height 48
click at [364, 144] on div at bounding box center [341, 143] width 169 height 48
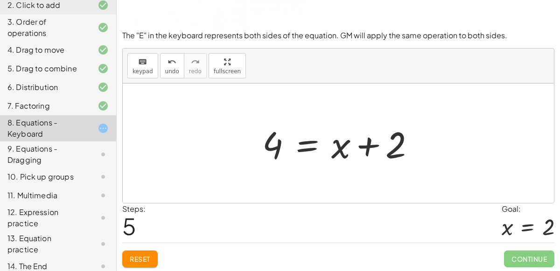
click at [364, 144] on div at bounding box center [341, 143] width 169 height 48
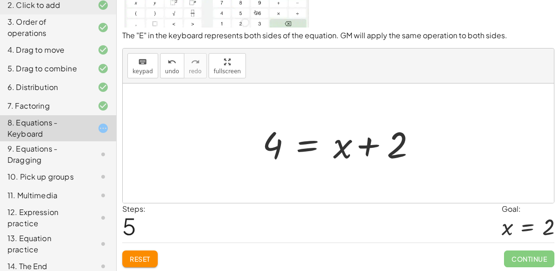
click at [364, 144] on div at bounding box center [341, 143] width 169 height 48
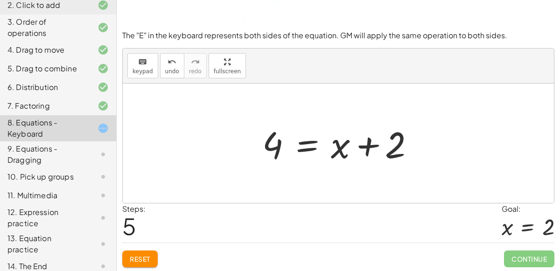
click at [364, 144] on div at bounding box center [341, 143] width 169 height 48
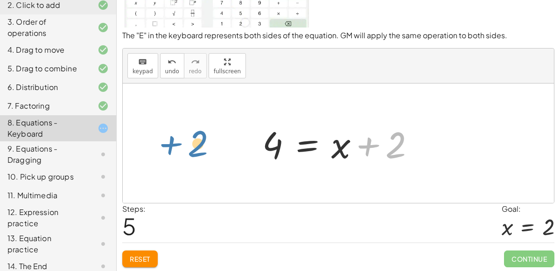
drag, startPoint x: 369, startPoint y: 144, endPoint x: 176, endPoint y: 142, distance: 193.6
click at [176, 142] on div "+ x + 2 = 4 4 = + x + 2 4 = + 2 + x + 2 + x = 4 + x + 2 = 4 + 2 + x + 2 = 4" at bounding box center [338, 142] width 431 height 119
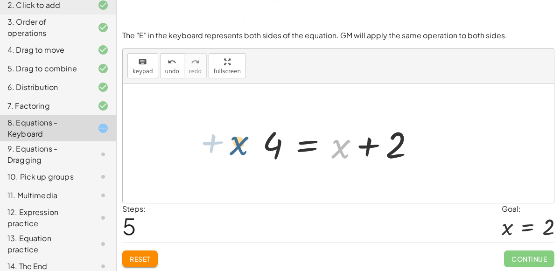
drag, startPoint x: 340, startPoint y: 145, endPoint x: 235, endPoint y: 140, distance: 105.5
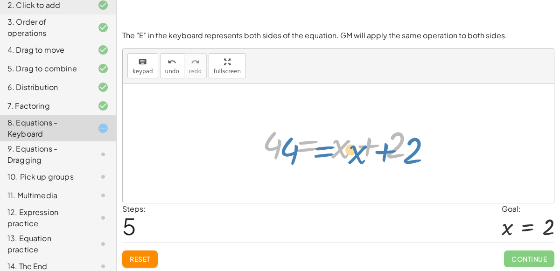
drag, startPoint x: 305, startPoint y: 142, endPoint x: 321, endPoint y: 146, distance: 17.0
click at [321, 146] on div at bounding box center [341, 143] width 169 height 48
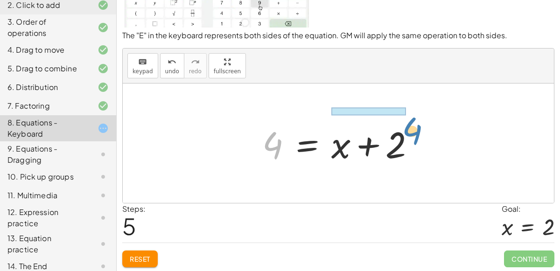
drag, startPoint x: 277, startPoint y: 144, endPoint x: 417, endPoint y: 132, distance: 141.4
click at [417, 132] on div at bounding box center [341, 143] width 169 height 48
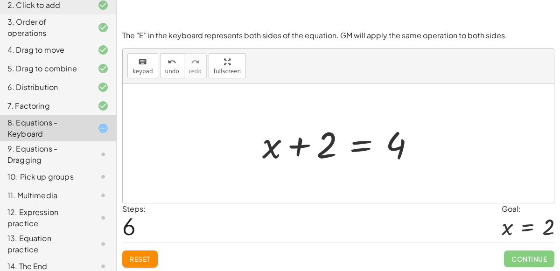
click at [300, 145] on div at bounding box center [341, 143] width 169 height 48
click at [302, 149] on div at bounding box center [341, 143] width 169 height 48
click at [326, 147] on div at bounding box center [341, 143] width 169 height 48
click at [297, 139] on div at bounding box center [341, 143] width 169 height 48
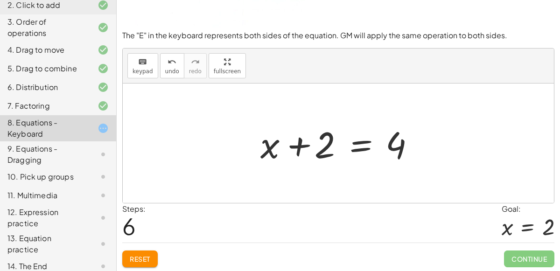
click at [297, 139] on div at bounding box center [341, 143] width 169 height 48
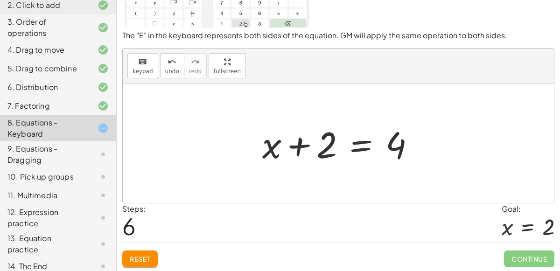
click at [297, 139] on div at bounding box center [341, 143] width 169 height 48
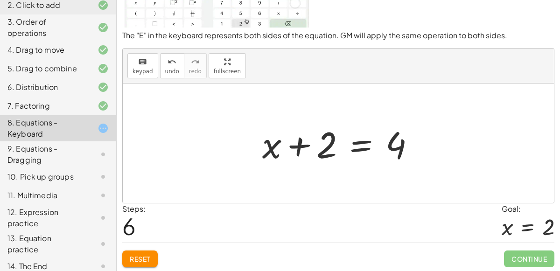
click at [297, 139] on div at bounding box center [341, 143] width 169 height 48
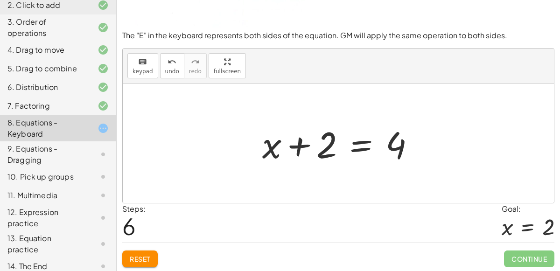
click at [297, 139] on div at bounding box center [341, 143] width 169 height 48
click at [297, 142] on div at bounding box center [341, 143] width 169 height 48
drag, startPoint x: 395, startPoint y: 145, endPoint x: 414, endPoint y: 141, distance: 19.0
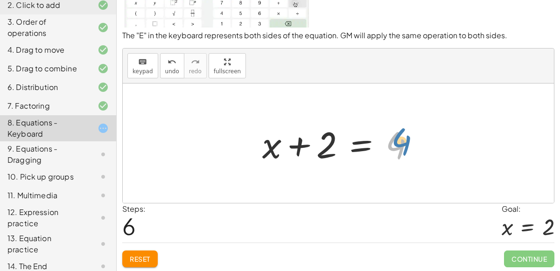
click at [414, 141] on div at bounding box center [341, 143] width 169 height 48
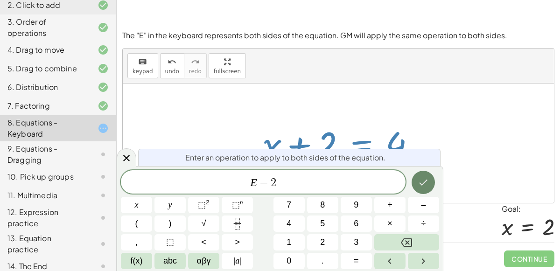
click at [424, 176] on button "Done" at bounding box center [422, 182] width 23 height 23
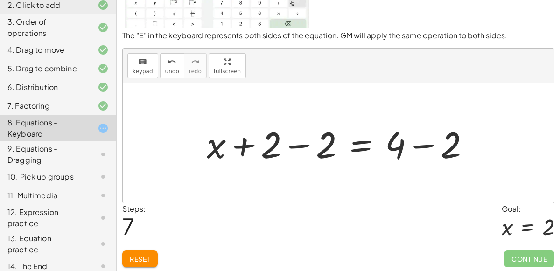
click at [293, 145] on div at bounding box center [342, 143] width 280 height 48
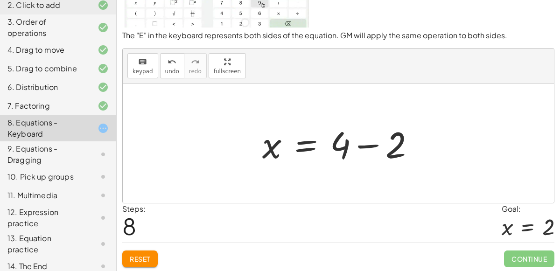
click at [362, 147] on div at bounding box center [341, 143] width 169 height 48
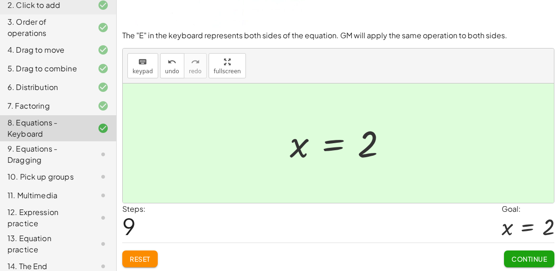
click at [515, 250] on button "Continue" at bounding box center [529, 258] width 50 height 17
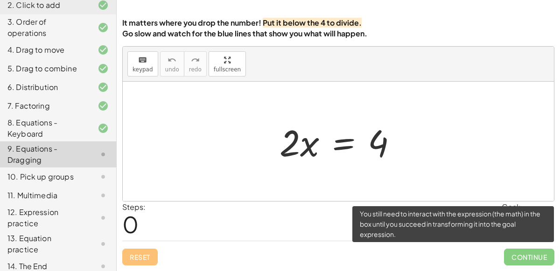
scroll to position [76, 0]
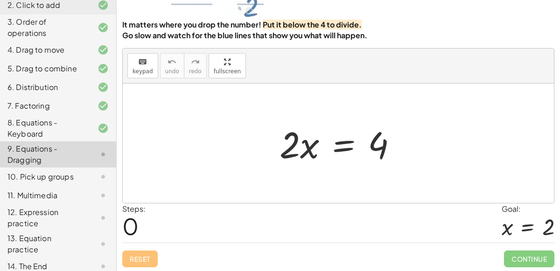
click at [340, 141] on div at bounding box center [342, 143] width 134 height 48
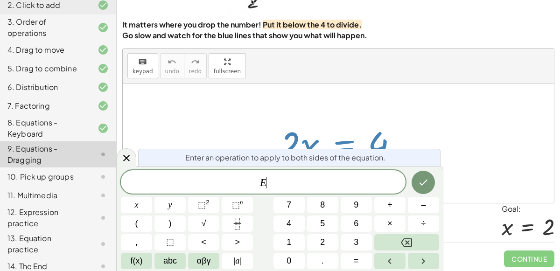
click at [427, 67] on div "keyboard keypad undo [PERSON_NAME] redo fullscreen" at bounding box center [338, 66] width 431 height 35
click at [421, 227] on span "÷" at bounding box center [423, 223] width 5 height 13
click at [426, 179] on icon "Done" at bounding box center [422, 182] width 11 height 11
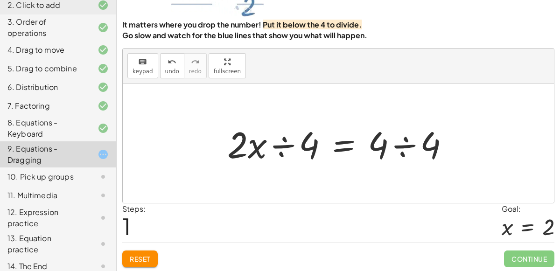
click at [403, 152] on div at bounding box center [341, 143] width 239 height 48
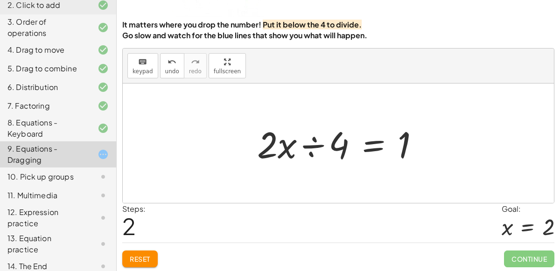
click at [319, 140] on div at bounding box center [341, 143] width 179 height 48
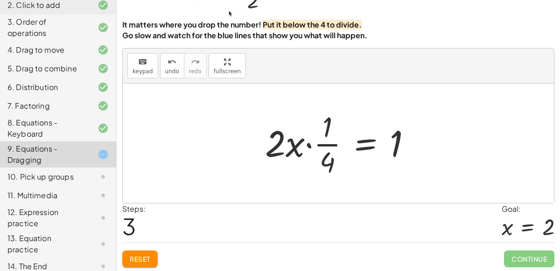
click at [369, 147] on div at bounding box center [341, 143] width 163 height 72
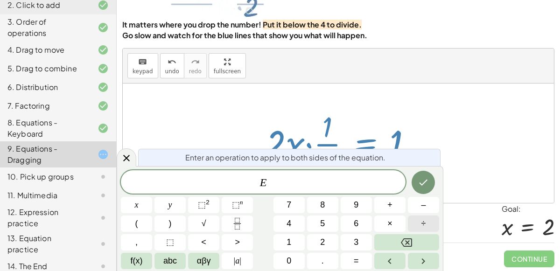
click at [411, 217] on button "÷" at bounding box center [423, 223] width 31 height 16
click at [152, 197] on div at bounding box center [136, 205] width 31 height 16
click at [421, 178] on icon "Done" at bounding box center [422, 182] width 11 height 11
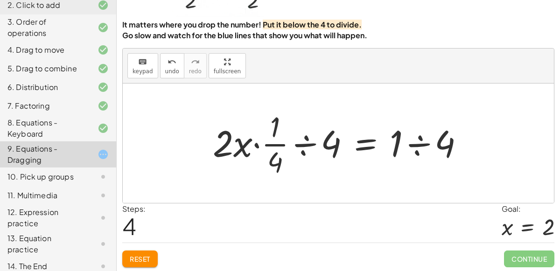
click at [423, 139] on div at bounding box center [342, 143] width 268 height 72
click at [298, 146] on div at bounding box center [343, 143] width 271 height 72
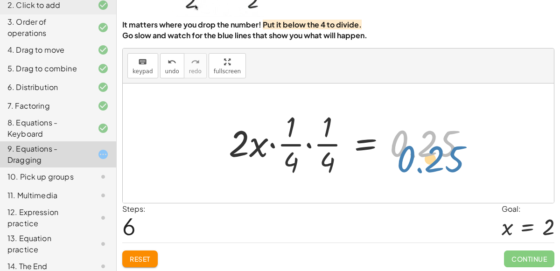
drag, startPoint x: 402, startPoint y: 131, endPoint x: 409, endPoint y: 146, distance: 16.9
click at [409, 146] on div at bounding box center [351, 143] width 255 height 72
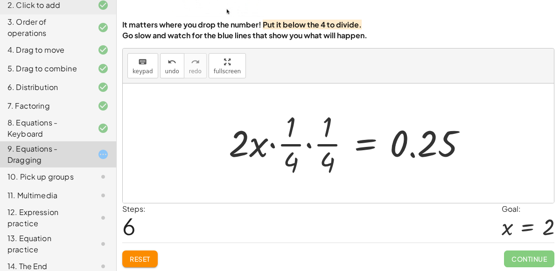
click at [272, 143] on div at bounding box center [351, 143] width 255 height 72
click at [306, 143] on div at bounding box center [361, 143] width 236 height 72
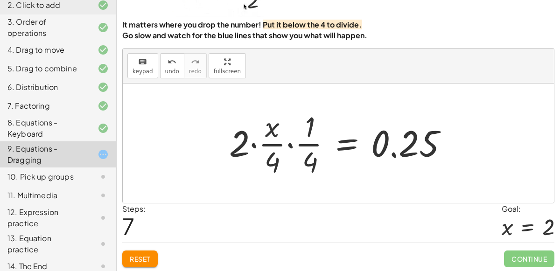
click at [291, 144] on div at bounding box center [342, 143] width 236 height 72
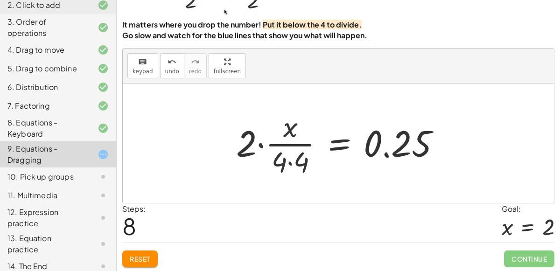
click at [338, 144] on div at bounding box center [341, 143] width 221 height 72
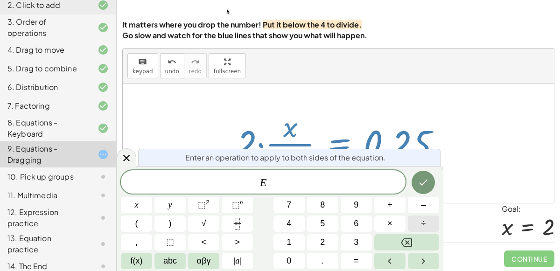
click at [431, 223] on button "÷" at bounding box center [423, 223] width 31 height 16
click at [430, 187] on button "Done" at bounding box center [422, 182] width 23 height 23
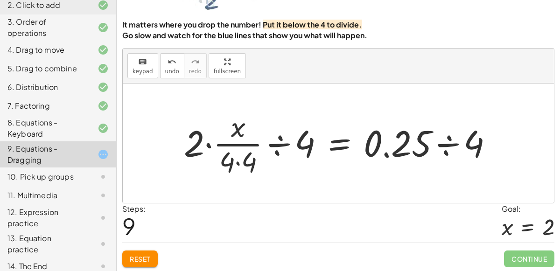
click at [285, 139] on div at bounding box center [342, 143] width 326 height 72
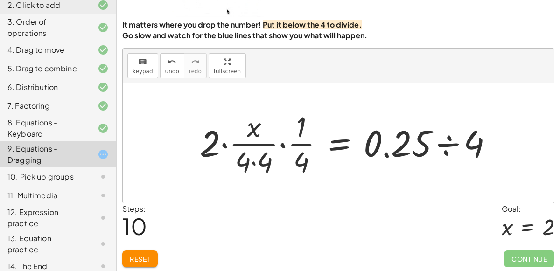
click at [454, 145] on div at bounding box center [350, 143] width 310 height 72
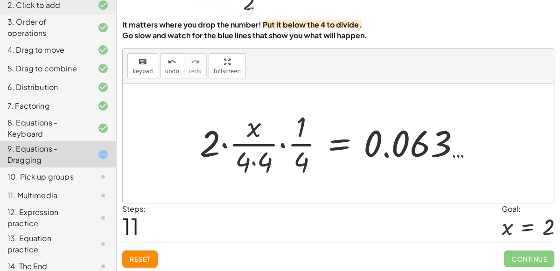
click at [278, 139] on div at bounding box center [340, 143] width 290 height 72
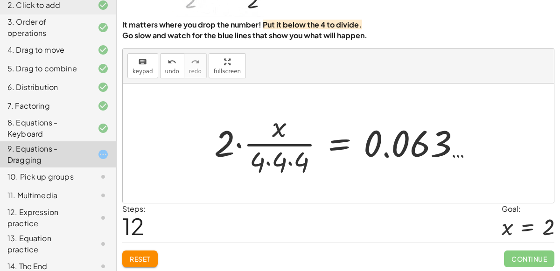
click at [238, 143] on div at bounding box center [347, 143] width 276 height 72
click at [455, 153] on div at bounding box center [362, 143] width 246 height 72
click at [371, 156] on div at bounding box center [362, 143] width 246 height 72
click at [136, 250] on button "Reset" at bounding box center [139, 258] width 35 height 17
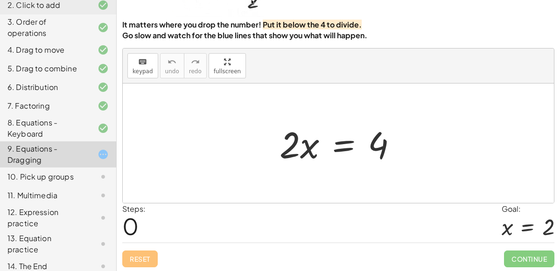
click at [336, 149] on div at bounding box center [342, 143] width 134 height 48
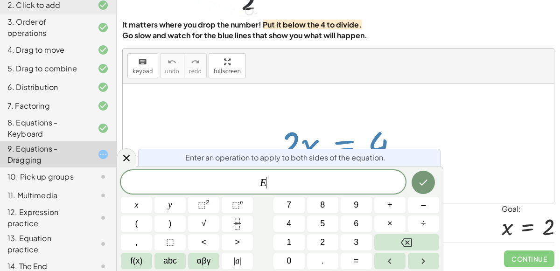
click at [237, 227] on icon "Fraction" at bounding box center [237, 224] width 12 height 12
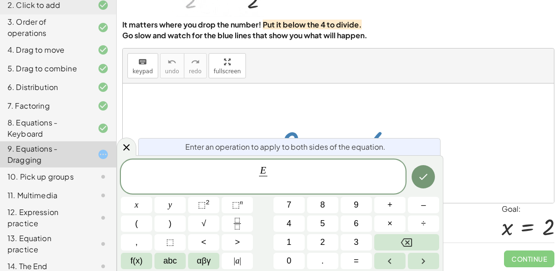
click at [321, 241] on span "2" at bounding box center [322, 242] width 5 height 13
click at [415, 182] on button "Done" at bounding box center [422, 176] width 23 height 23
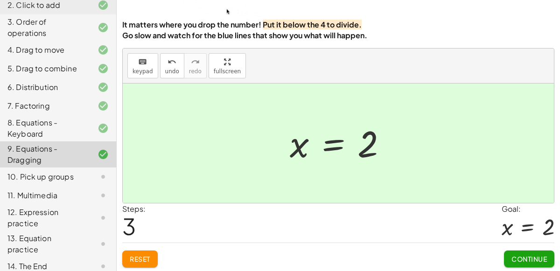
click at [531, 261] on button "Continue" at bounding box center [529, 258] width 50 height 17
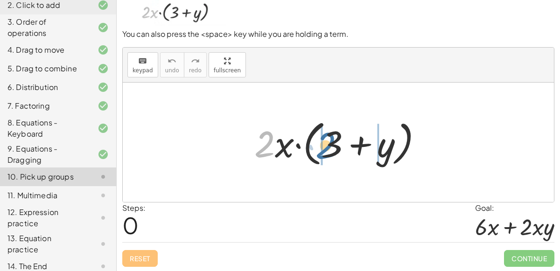
drag, startPoint x: 262, startPoint y: 146, endPoint x: 324, endPoint y: 146, distance: 61.6
click at [324, 146] on div at bounding box center [342, 143] width 185 height 54
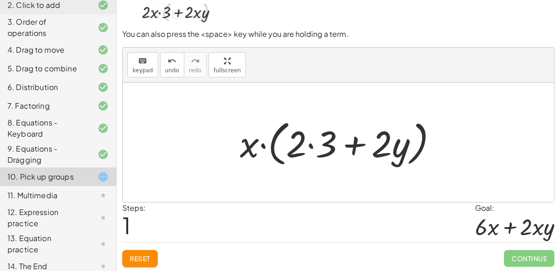
click at [135, 259] on span "Reset" at bounding box center [140, 258] width 21 height 8
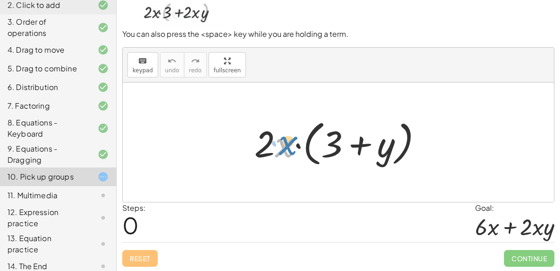
click at [281, 142] on div at bounding box center [342, 143] width 185 height 54
click at [297, 144] on div at bounding box center [342, 143] width 185 height 54
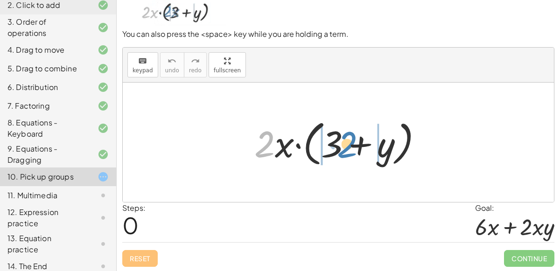
drag, startPoint x: 269, startPoint y: 146, endPoint x: 353, endPoint y: 147, distance: 84.4
click at [353, 147] on div at bounding box center [342, 143] width 185 height 54
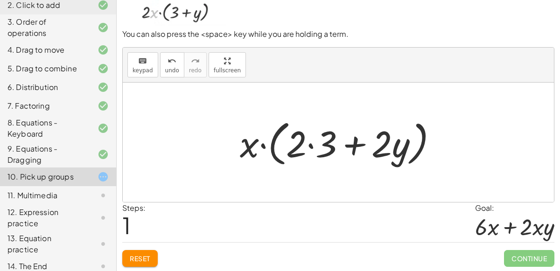
click at [310, 146] on div at bounding box center [342, 143] width 214 height 54
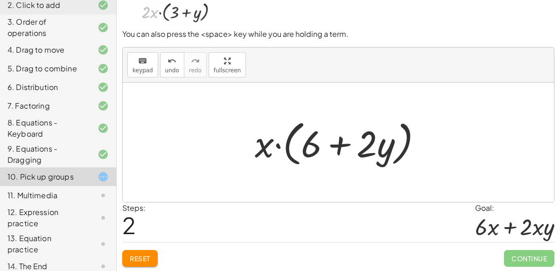
click at [277, 143] on div at bounding box center [342, 143] width 184 height 54
drag, startPoint x: 259, startPoint y: 145, endPoint x: 269, endPoint y: 149, distance: 10.7
click at [269, 149] on div at bounding box center [342, 143] width 184 height 54
click at [154, 244] on div "Reset Continue" at bounding box center [338, 254] width 432 height 25
click at [140, 250] on button "Reset" at bounding box center [139, 258] width 35 height 17
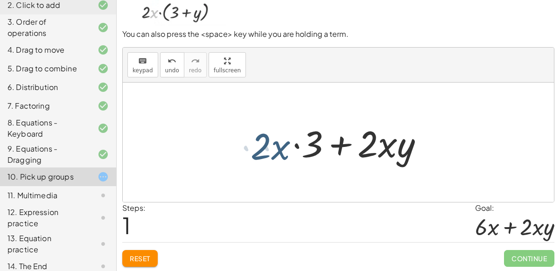
click at [129, 263] on button "Reset" at bounding box center [139, 258] width 35 height 17
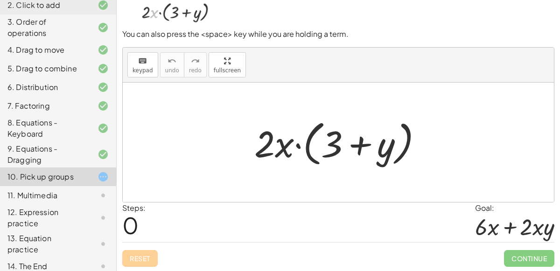
click at [141, 254] on div "Reset Continue" at bounding box center [338, 254] width 432 height 25
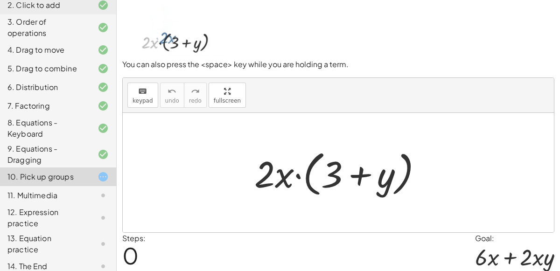
scroll to position [26, 0]
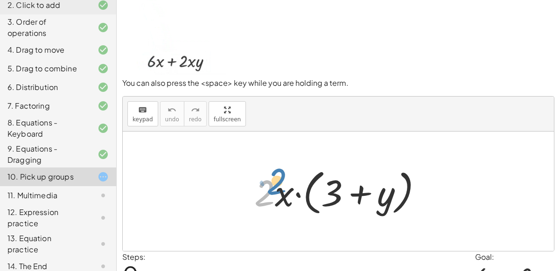
drag, startPoint x: 274, startPoint y: 196, endPoint x: 284, endPoint y: 185, distance: 14.9
click at [284, 185] on div at bounding box center [342, 192] width 185 height 54
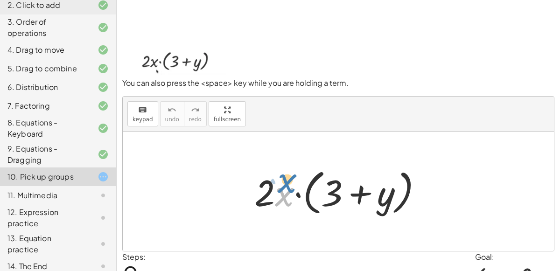
drag, startPoint x: 284, startPoint y: 192, endPoint x: 287, endPoint y: 178, distance: 13.8
click at [287, 178] on div at bounding box center [342, 192] width 185 height 54
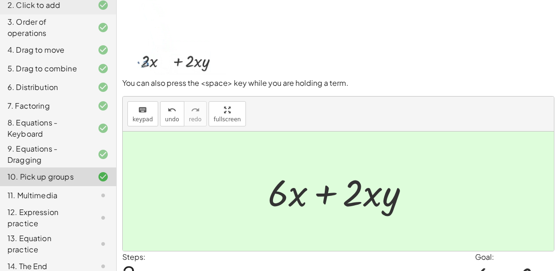
scroll to position [75, 0]
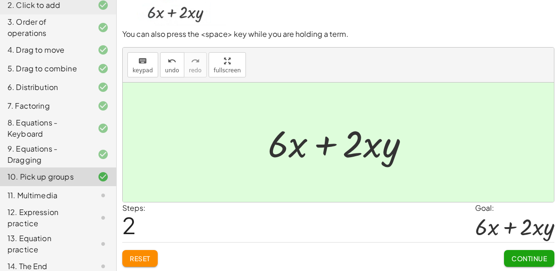
click at [514, 252] on button "Continue" at bounding box center [529, 258] width 50 height 17
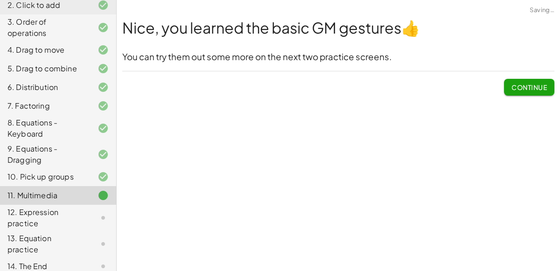
scroll to position [0, 0]
click at [535, 90] on span "Continue" at bounding box center [528, 87] width 35 height 8
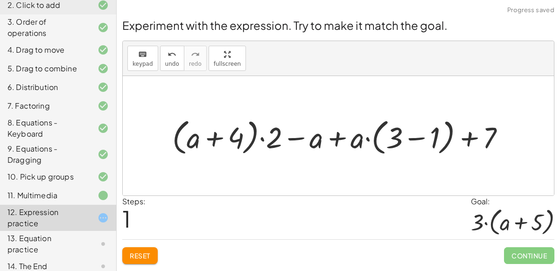
click at [149, 256] on span "Reset" at bounding box center [140, 255] width 21 height 8
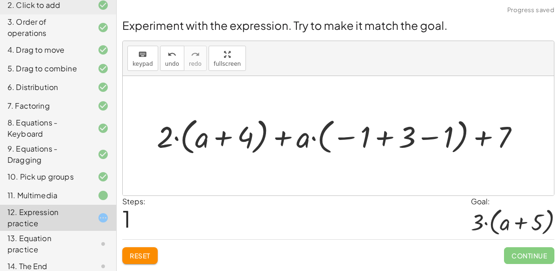
click at [150, 255] on span "Reset" at bounding box center [140, 255] width 21 height 8
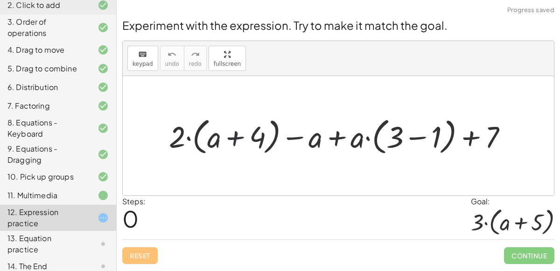
click at [225, 157] on div "+ · 2 · ( + a + 4 ) − a + · a · ( + 3 − 1 ) + 7" at bounding box center [338, 135] width 367 height 49
click at [223, 159] on div "+ · 2 · ( + a + 4 ) − a + · a · ( + 3 − 1 ) + 7" at bounding box center [338, 135] width 367 height 49
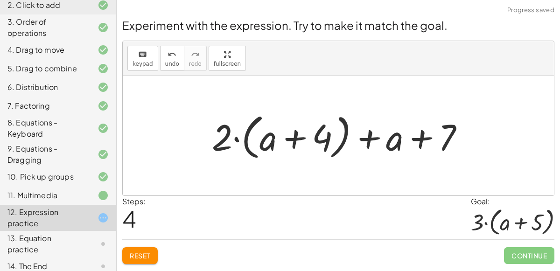
click at [134, 251] on span "Reset" at bounding box center [140, 255] width 21 height 8
click at [296, 146] on div at bounding box center [341, 136] width 269 height 54
click at [364, 139] on div at bounding box center [341, 136] width 269 height 54
click at [419, 139] on div at bounding box center [341, 136] width 269 height 54
click at [233, 139] on div at bounding box center [341, 136] width 269 height 54
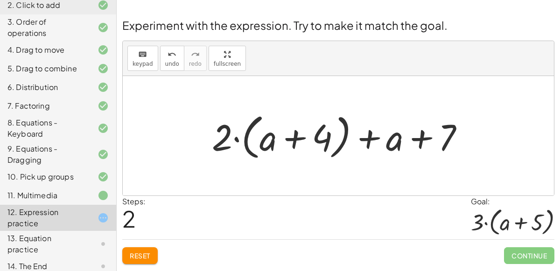
click at [296, 136] on div at bounding box center [341, 136] width 269 height 54
click at [271, 143] on div at bounding box center [341, 136] width 269 height 54
click at [296, 135] on div at bounding box center [341, 136] width 269 height 54
click at [301, 139] on div at bounding box center [341, 136] width 269 height 54
click at [412, 132] on div at bounding box center [341, 136] width 269 height 54
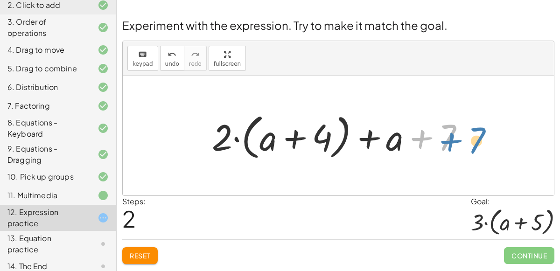
drag, startPoint x: 446, startPoint y: 133, endPoint x: 469, endPoint y: 134, distance: 23.3
click at [469, 134] on div at bounding box center [341, 136] width 269 height 54
click at [416, 139] on div at bounding box center [341, 136] width 269 height 54
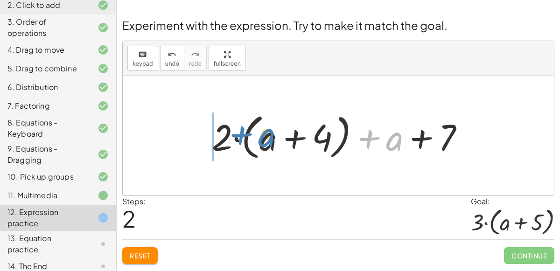
drag, startPoint x: 394, startPoint y: 139, endPoint x: 259, endPoint y: 136, distance: 135.3
click at [259, 136] on div at bounding box center [341, 136] width 269 height 54
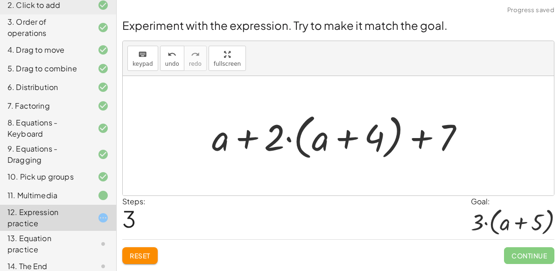
click at [248, 136] on div at bounding box center [341, 136] width 269 height 54
click at [286, 138] on div at bounding box center [341, 136] width 269 height 54
click at [346, 134] on div at bounding box center [341, 136] width 269 height 54
click at [415, 135] on div at bounding box center [341, 136] width 269 height 54
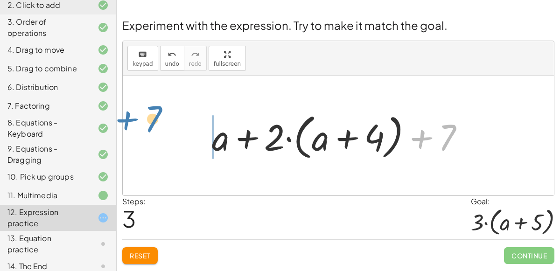
drag, startPoint x: 451, startPoint y: 139, endPoint x: 157, endPoint y: 122, distance: 294.4
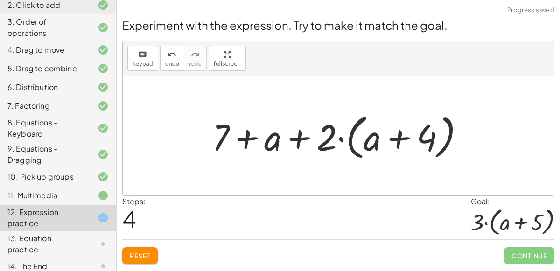
click at [243, 139] on div at bounding box center [341, 136] width 269 height 54
click at [292, 140] on div at bounding box center [341, 136] width 269 height 54
click at [342, 139] on div at bounding box center [341, 136] width 269 height 54
drag, startPoint x: 373, startPoint y: 143, endPoint x: 200, endPoint y: 133, distance: 172.8
click at [200, 133] on div "+ · 2 · ( + a + 4 ) − a + · a · ( + 3 − 1 ) + 7 + · 2 · ( + a + 4 ) − a + · a ·…" at bounding box center [338, 136] width 281 height 58
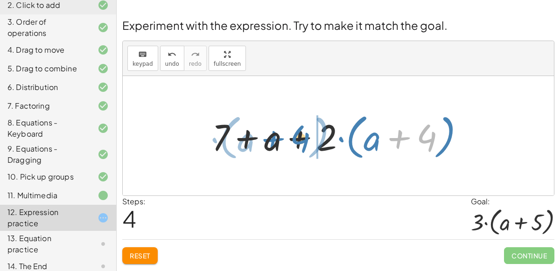
drag, startPoint x: 404, startPoint y: 132, endPoint x: 278, endPoint y: 132, distance: 126.4
click at [278, 132] on div at bounding box center [341, 136] width 269 height 54
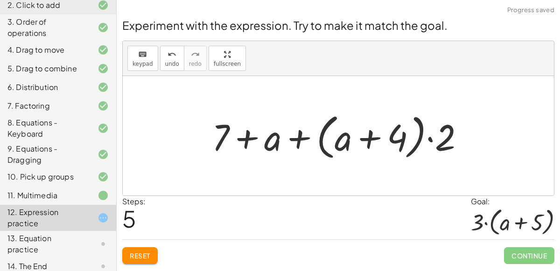
click at [360, 138] on div at bounding box center [341, 136] width 269 height 54
click at [292, 138] on div at bounding box center [341, 136] width 269 height 54
click at [239, 137] on div at bounding box center [341, 136] width 269 height 54
click at [131, 248] on button "Reset" at bounding box center [139, 255] width 35 height 17
